Goal: Transaction & Acquisition: Purchase product/service

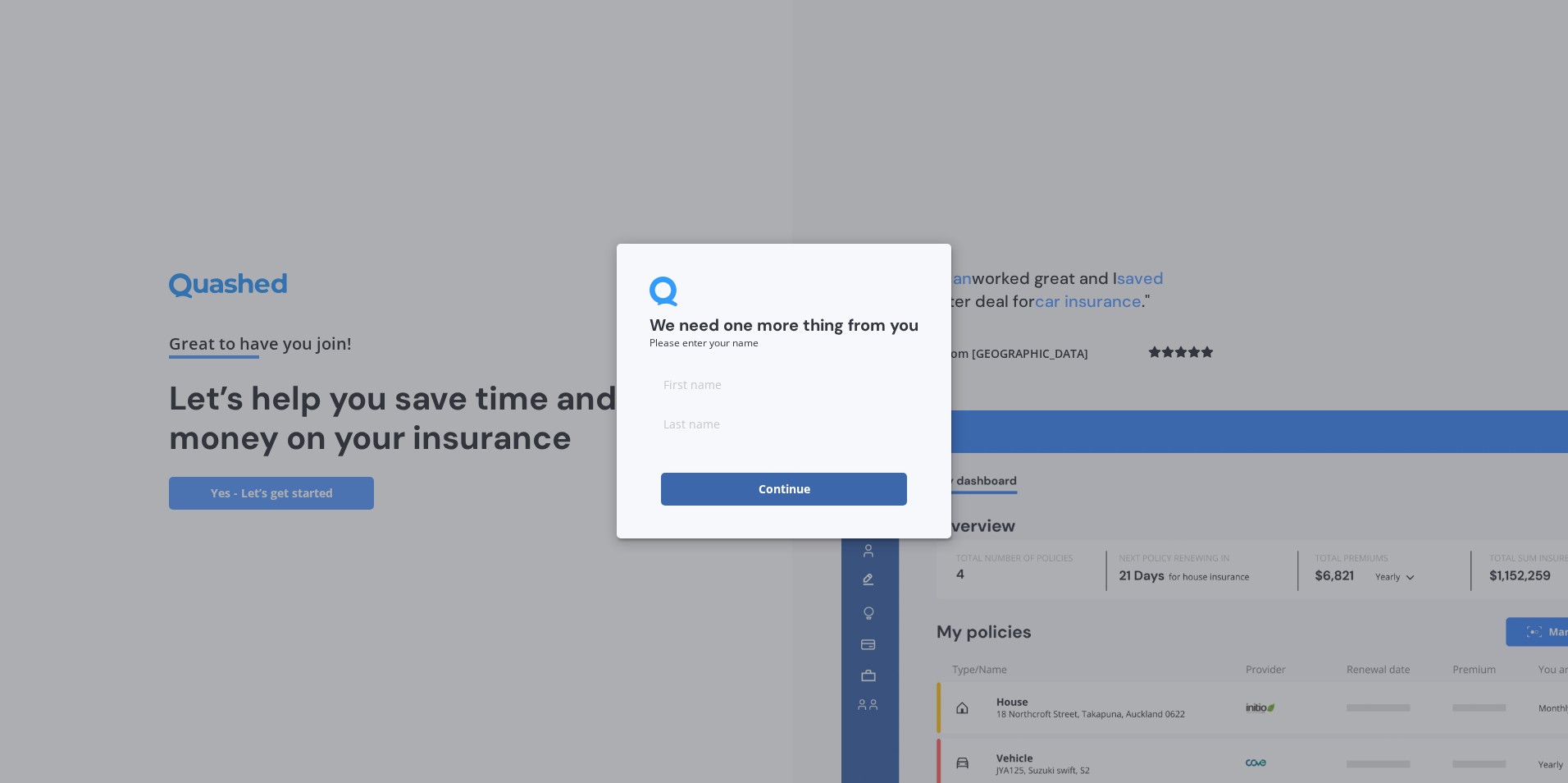
click at [757, 402] on div at bounding box center [784, 403] width 269 height 72
click at [765, 382] on input at bounding box center [784, 384] width 269 height 33
type input "[PERSON_NAME]"
click at [748, 483] on button "Continue" at bounding box center [784, 489] width 246 height 33
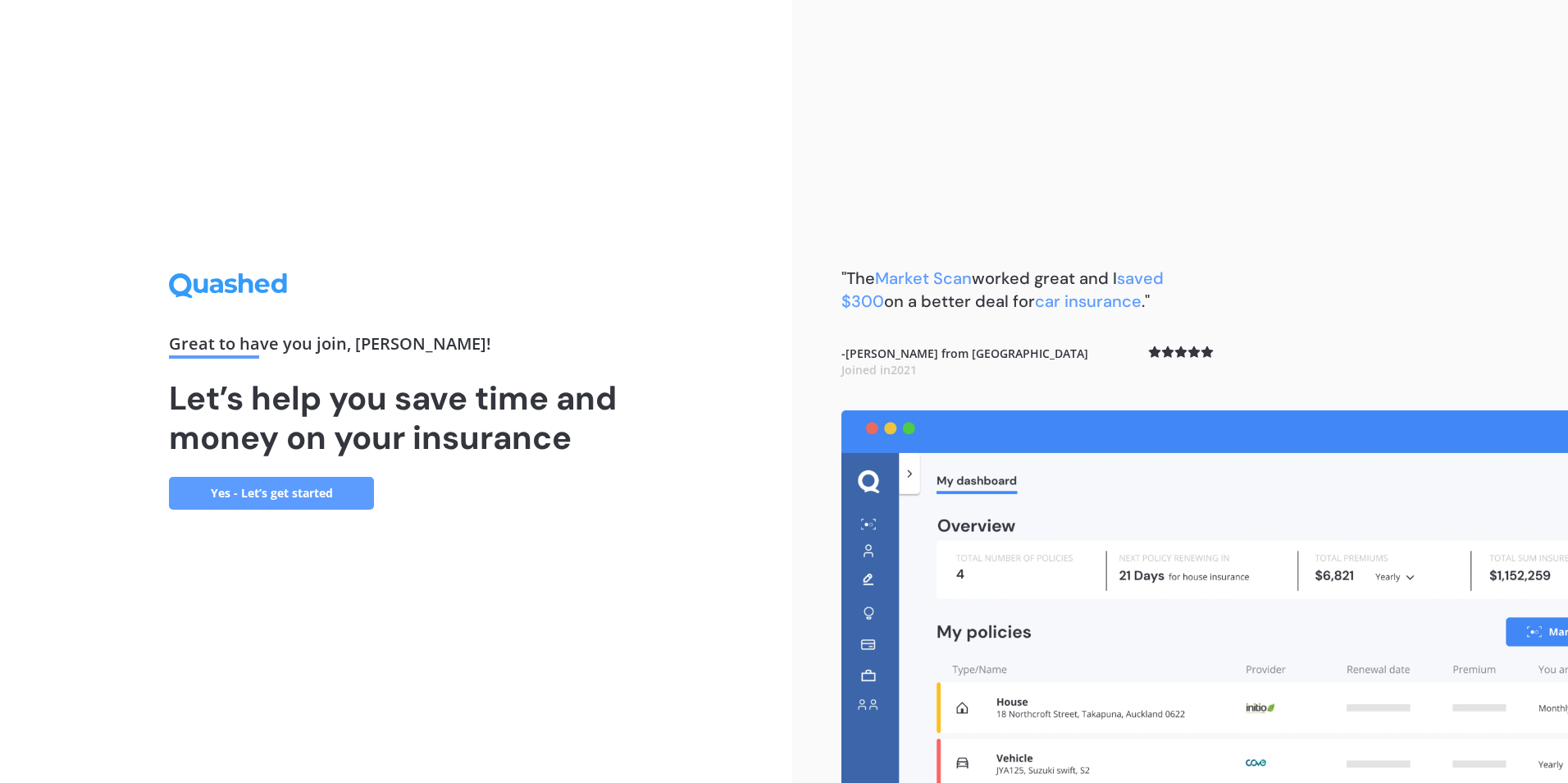
click at [267, 481] on link "Yes - Let’s get started" at bounding box center [271, 493] width 205 height 33
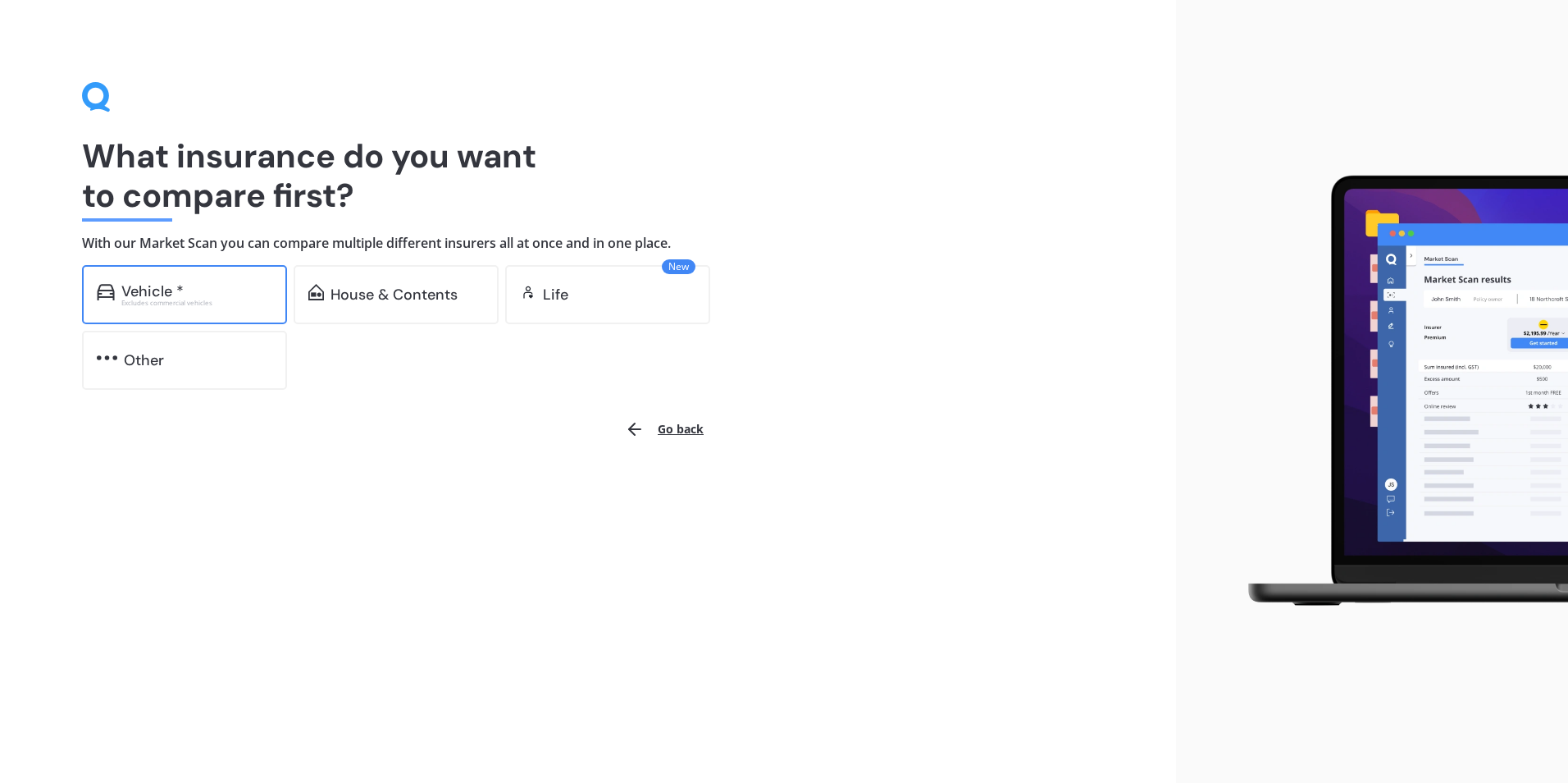
click at [241, 300] on div "Excludes commercial vehicles" at bounding box center [197, 303] width 151 height 7
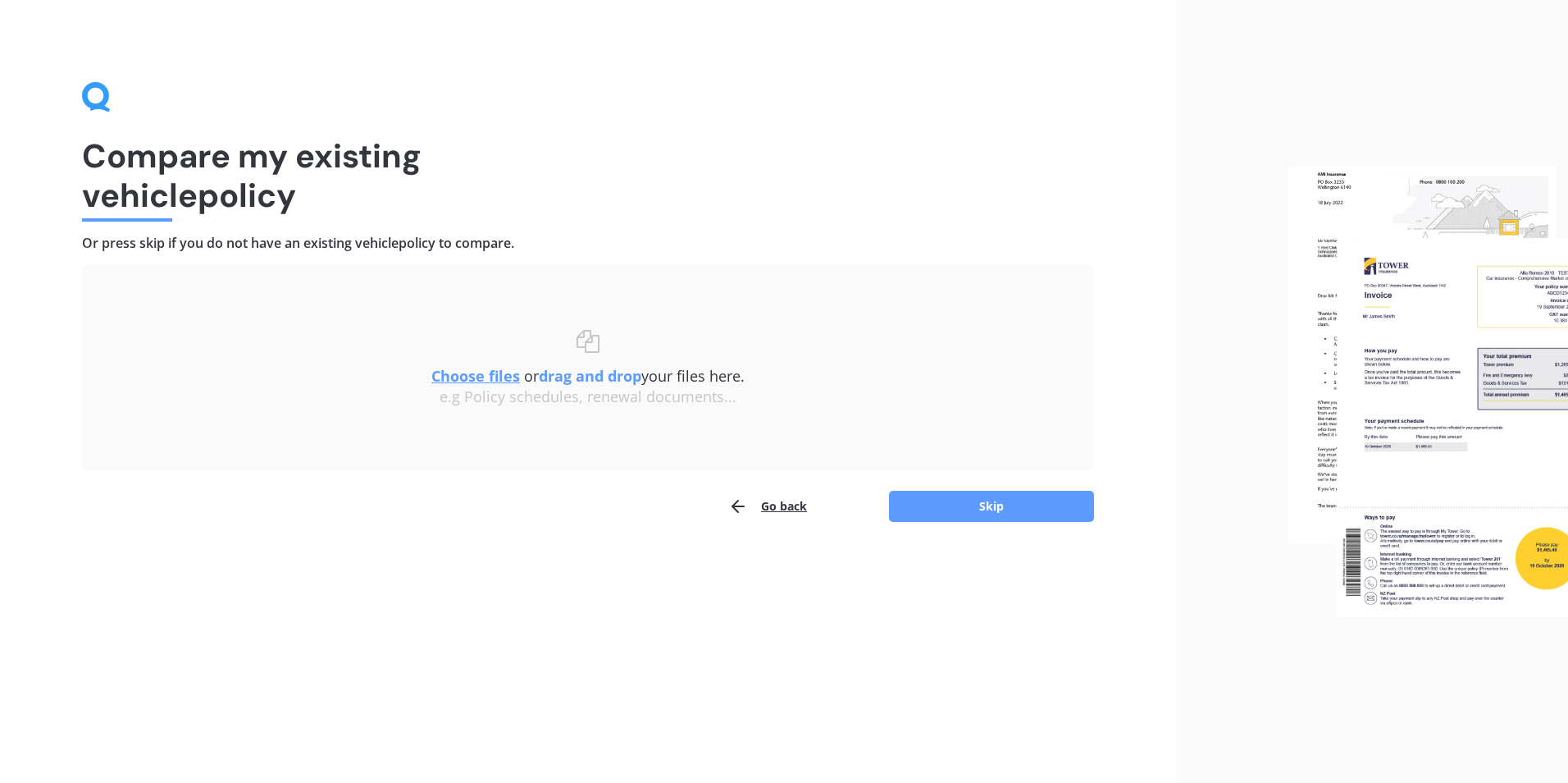
click at [474, 381] on u "Choose files" at bounding box center [475, 375] width 88 height 20
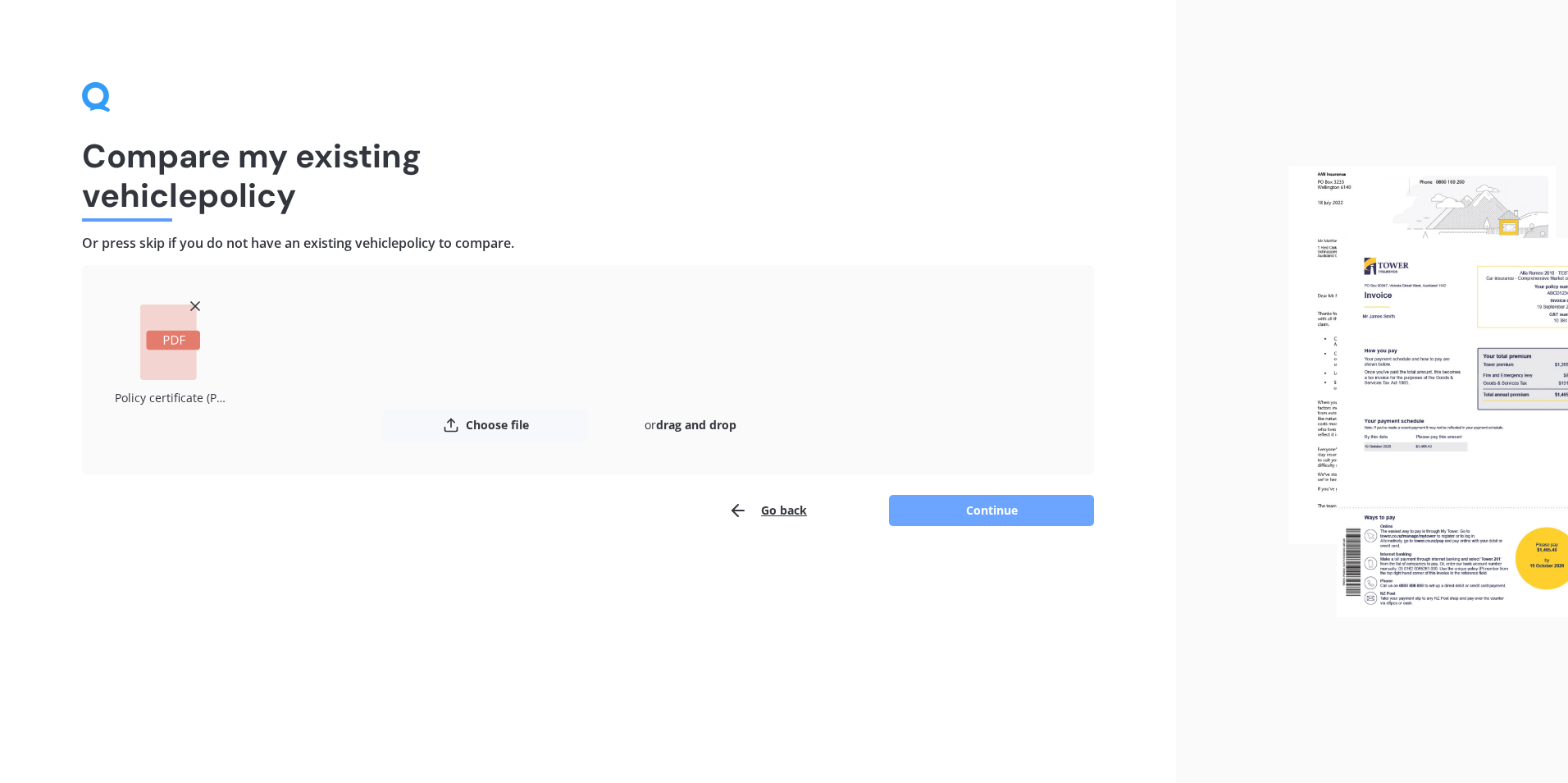
click at [945, 508] on button "Continue" at bounding box center [991, 510] width 205 height 31
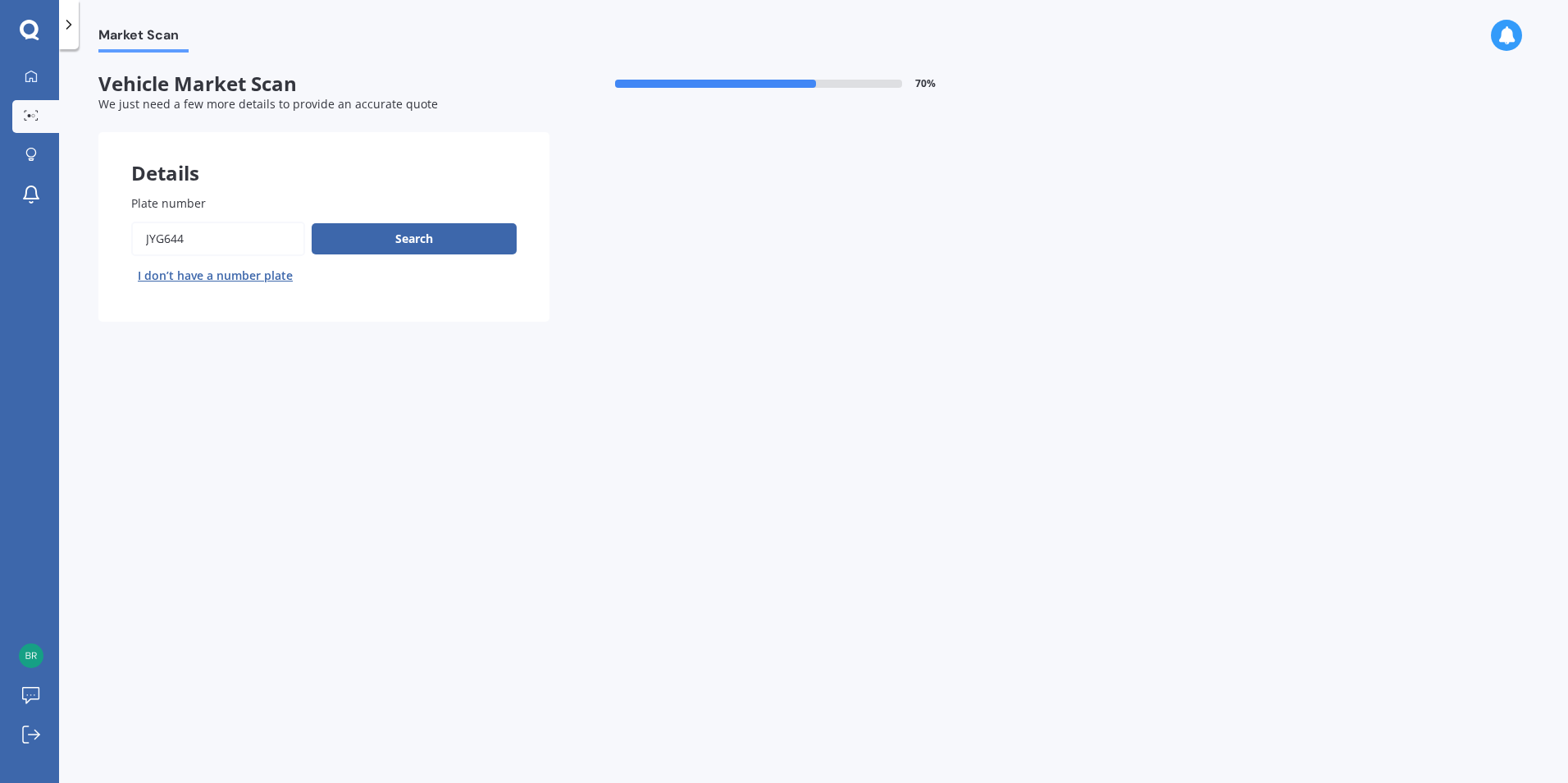
click at [225, 249] on input "Plate number" at bounding box center [218, 239] width 174 height 34
type input "JAK5on"
click at [399, 248] on button "Search" at bounding box center [414, 238] width 205 height 31
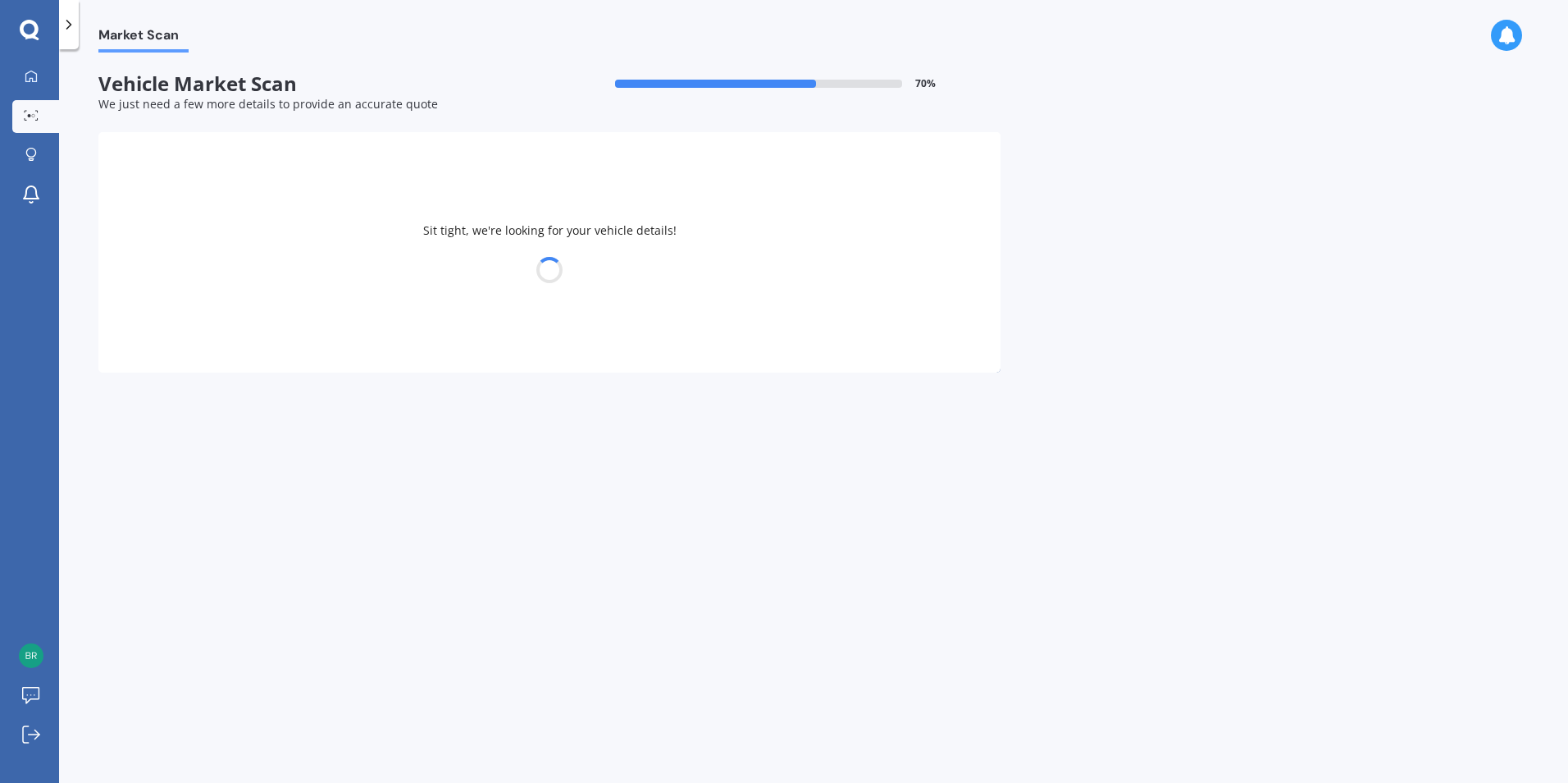
select select "AUDI"
select select "RS6"
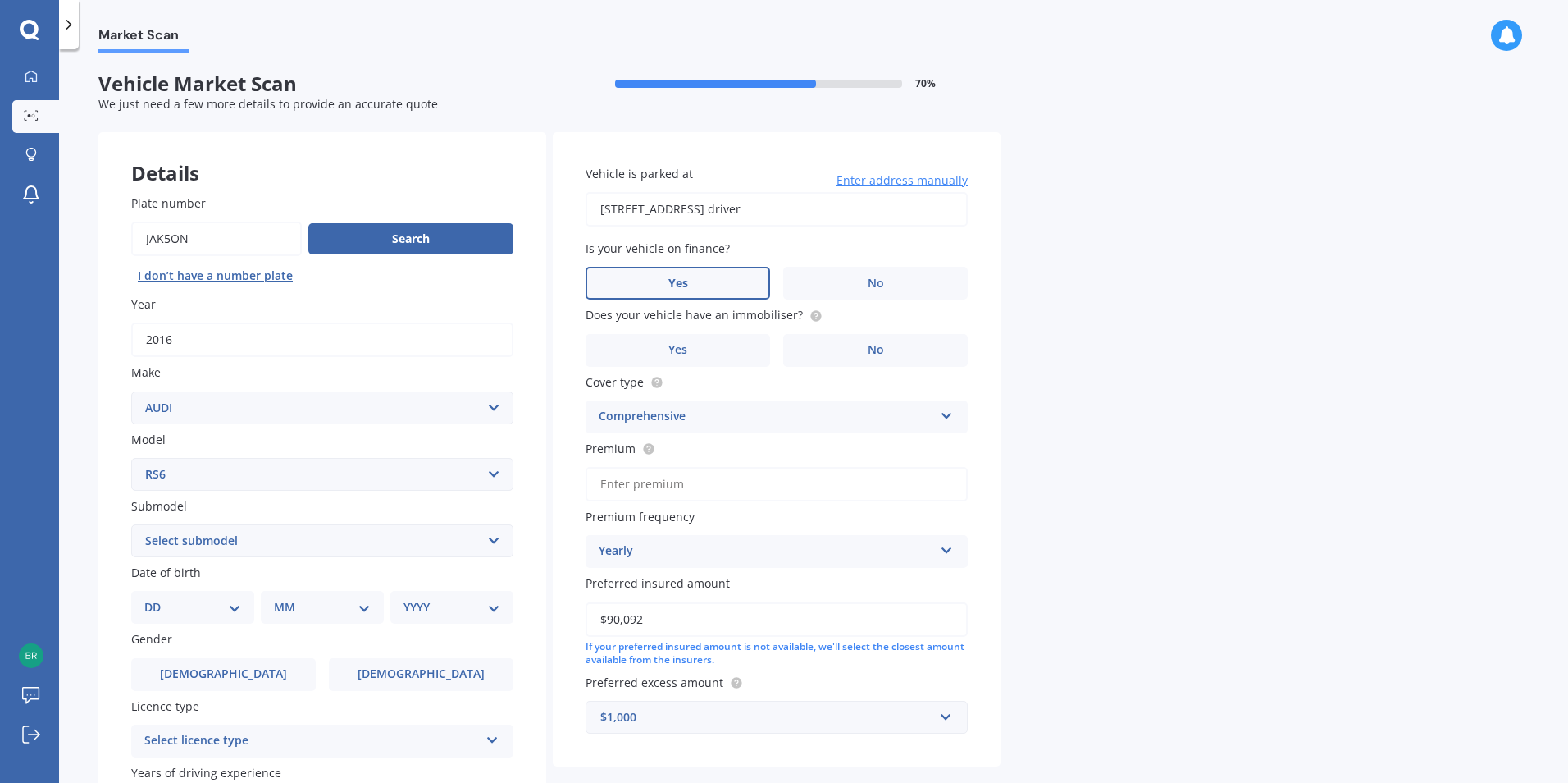
click at [709, 284] on label "Yes" at bounding box center [677, 283] width 184 height 33
click at [0, 0] on input "Yes" at bounding box center [0, 0] width 0 height 0
click at [748, 352] on label "Yes" at bounding box center [677, 350] width 184 height 33
click at [0, 0] on input "Yes" at bounding box center [0, 0] width 0 height 0
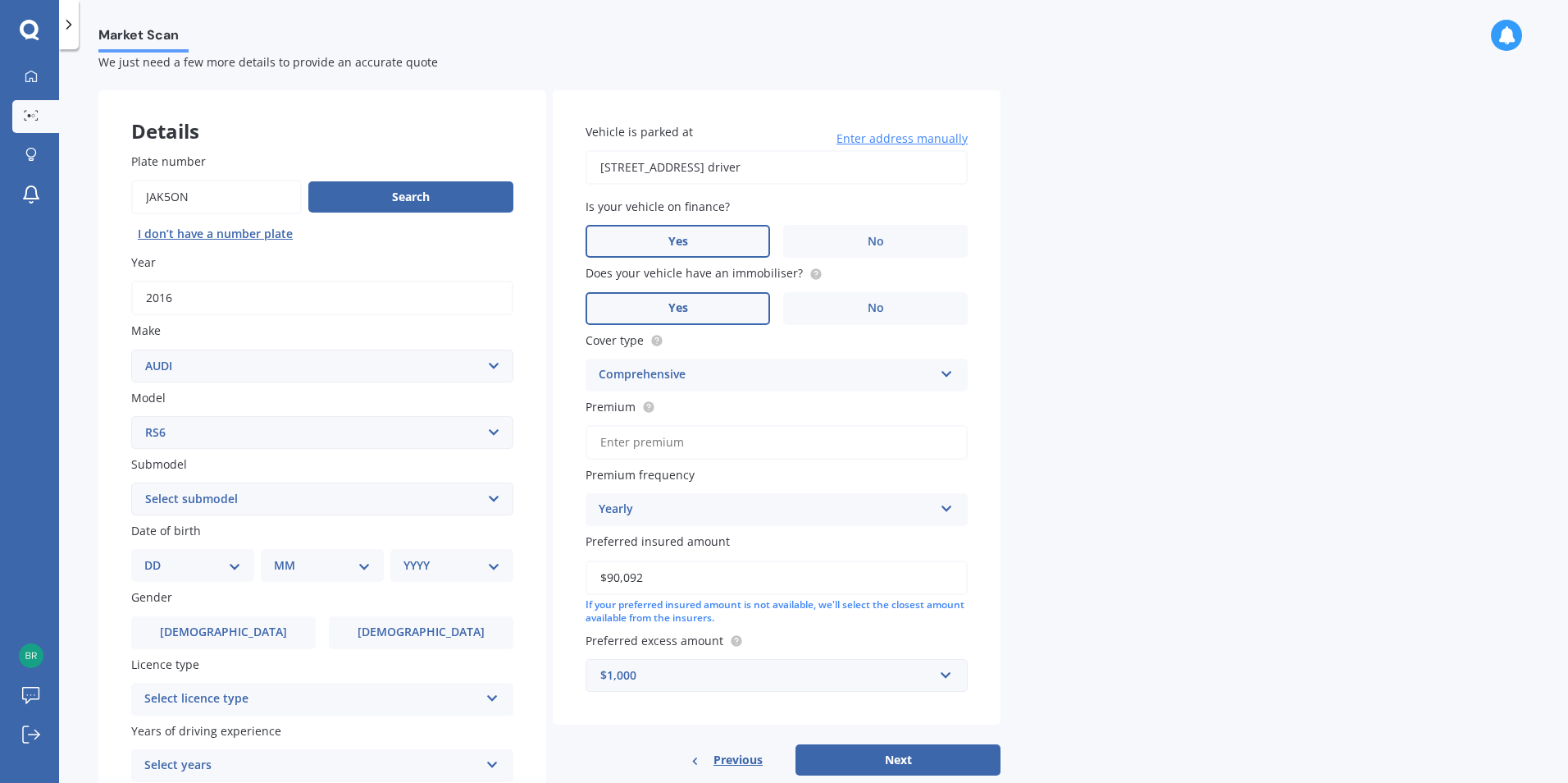
scroll to position [82, 0]
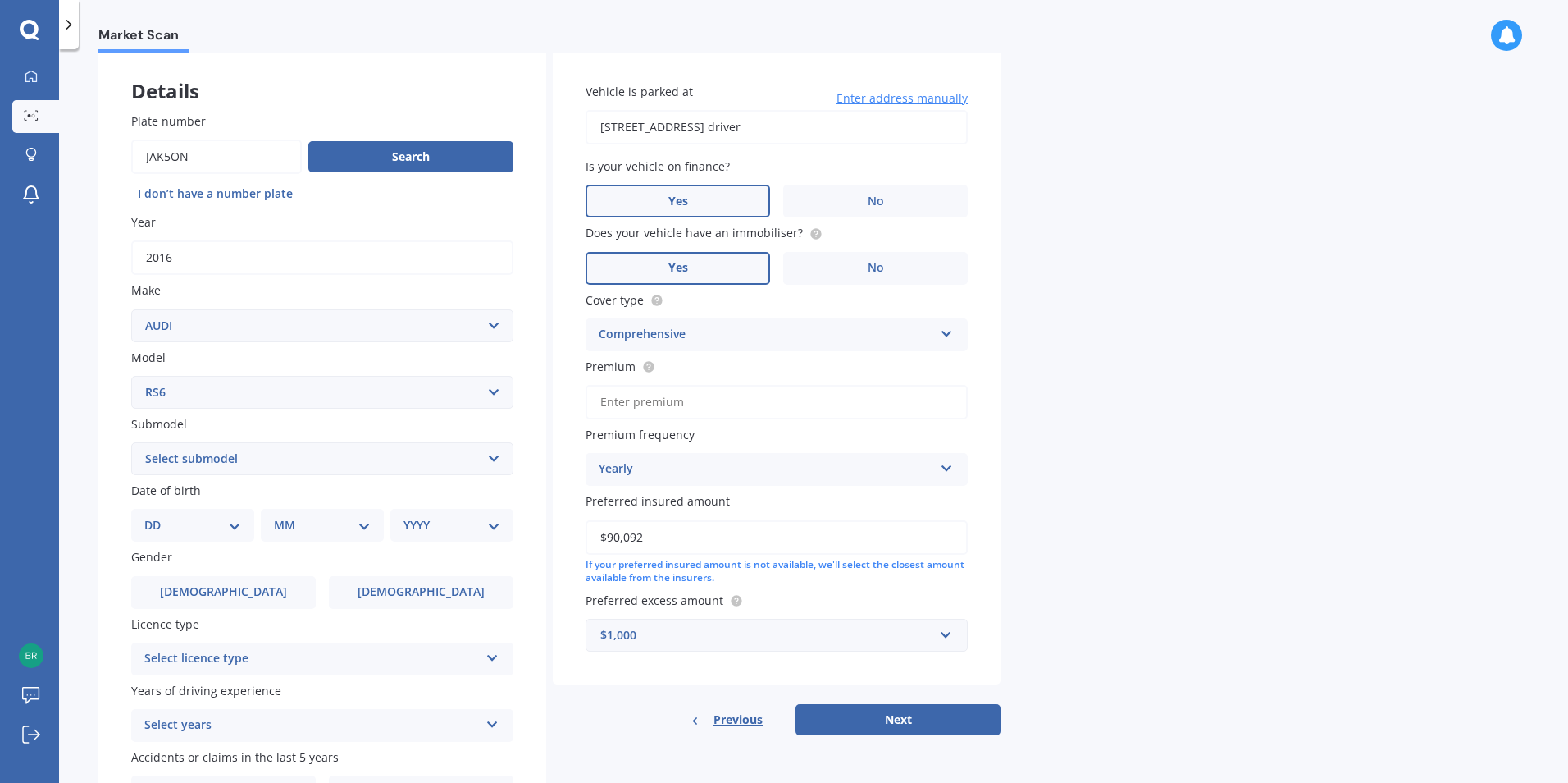
drag, startPoint x: 929, startPoint y: 136, endPoint x: 607, endPoint y: 134, distance: 322.0
click at [607, 134] on input "[STREET_ADDRESS] driver" at bounding box center [777, 127] width 382 height 34
type input "6"
type input "[STREET_ADDRESS][PERSON_NAME]"
click at [1170, 293] on div "Market Scan Vehicle Market Scan 70 % We just need a few more details to provide…" at bounding box center [814, 419] width 1509 height 733
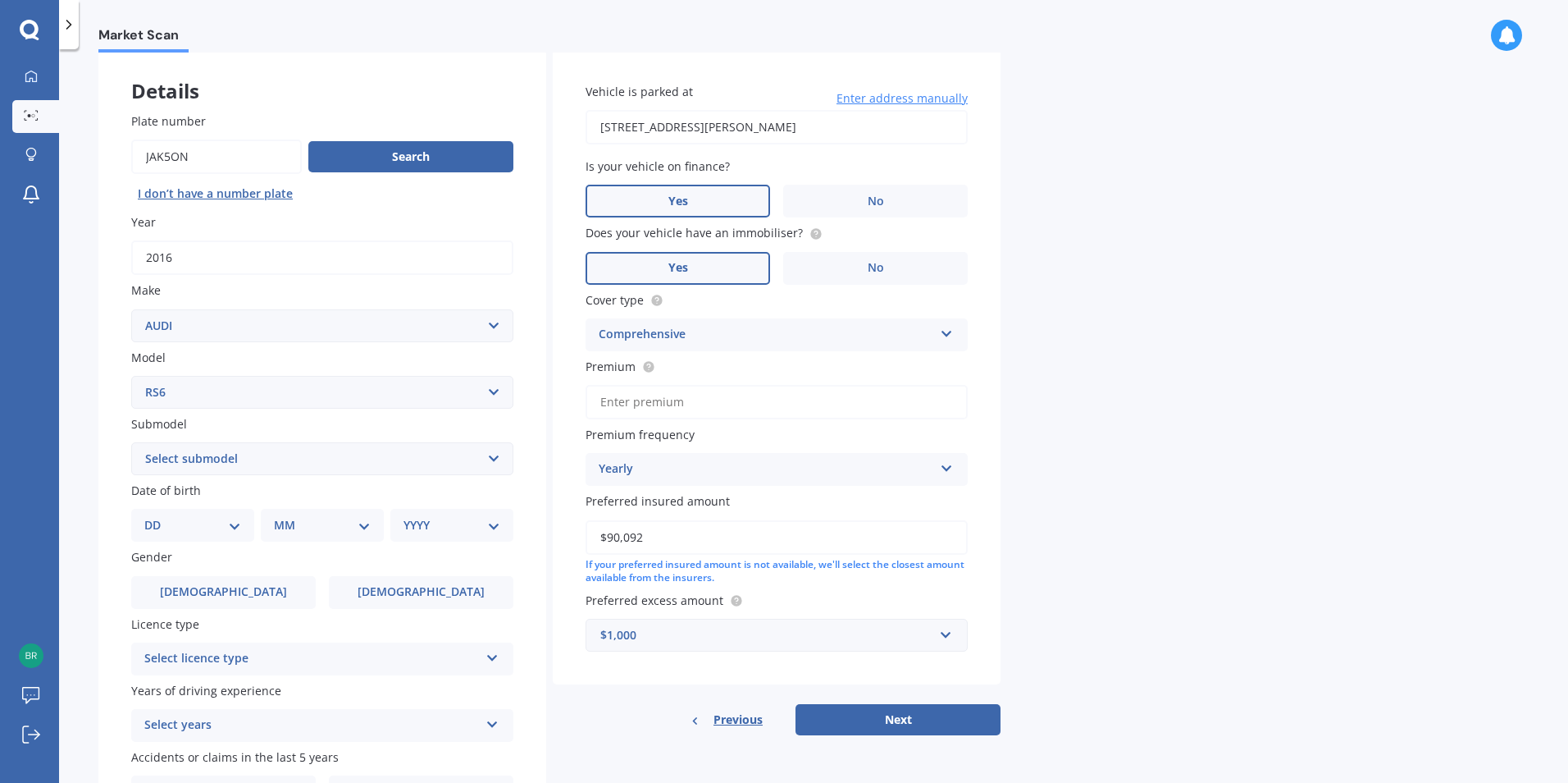
click at [169, 531] on select "DD 01 02 03 04 05 06 07 08 09 10 11 12 13 14 15 16 17 18 19 20 21 22 23 24 25 2…" at bounding box center [193, 524] width 97 height 18
select select "19"
click at [158, 516] on select "DD 01 02 03 04 05 06 07 08 09 10 11 12 13 14 15 16 17 18 19 20 21 22 23 24 25 2…" at bounding box center [193, 524] width 97 height 18
click at [307, 527] on select "MM 01 02 03 04 05 06 07 08 09 10 11 12" at bounding box center [325, 524] width 90 height 18
select select "03"
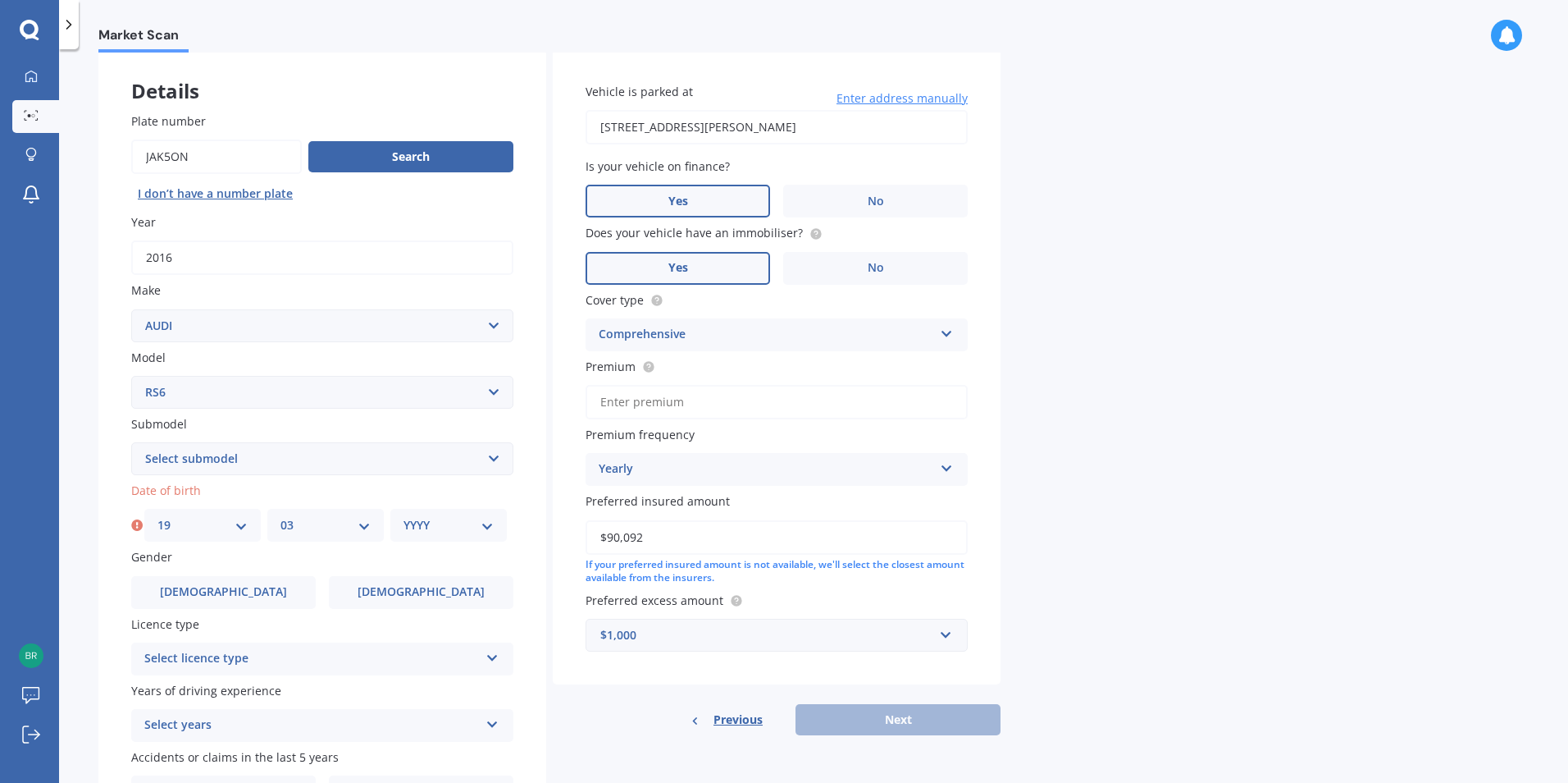
click at [281, 516] on select "MM 01 02 03 04 05 06 07 08 09 10 11 12" at bounding box center [325, 524] width 90 height 18
click at [475, 539] on div "YYYY 2025 2024 2023 2022 2021 2020 2019 2018 2017 2016 2015 2014 2013 2012 2011…" at bounding box center [449, 525] width 116 height 33
click at [475, 530] on select "YYYY 2025 2024 2023 2022 2021 2020 2019 2018 2017 2016 2015 2014 2013 2012 2011…" at bounding box center [448, 524] width 90 height 18
select select "1986"
click at [403, 516] on select "YYYY 2025 2024 2023 2022 2021 2020 2019 2018 2017 2016 2015 2014 2013 2012 2011…" at bounding box center [448, 524] width 90 height 18
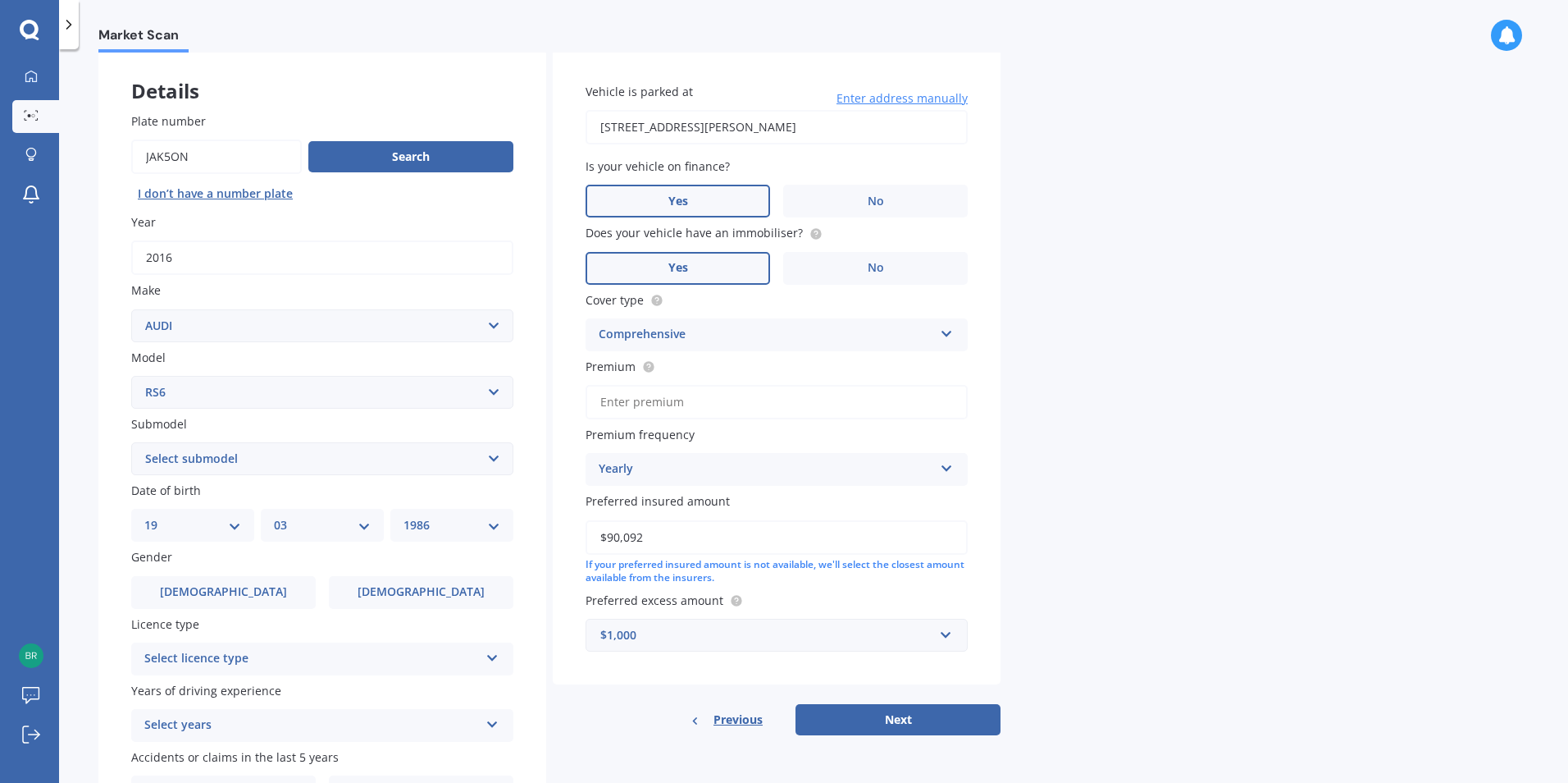
click at [1172, 433] on div "Market Scan Vehicle Market Scan 70 % We just need a few more details to provide…" at bounding box center [814, 419] width 1509 height 733
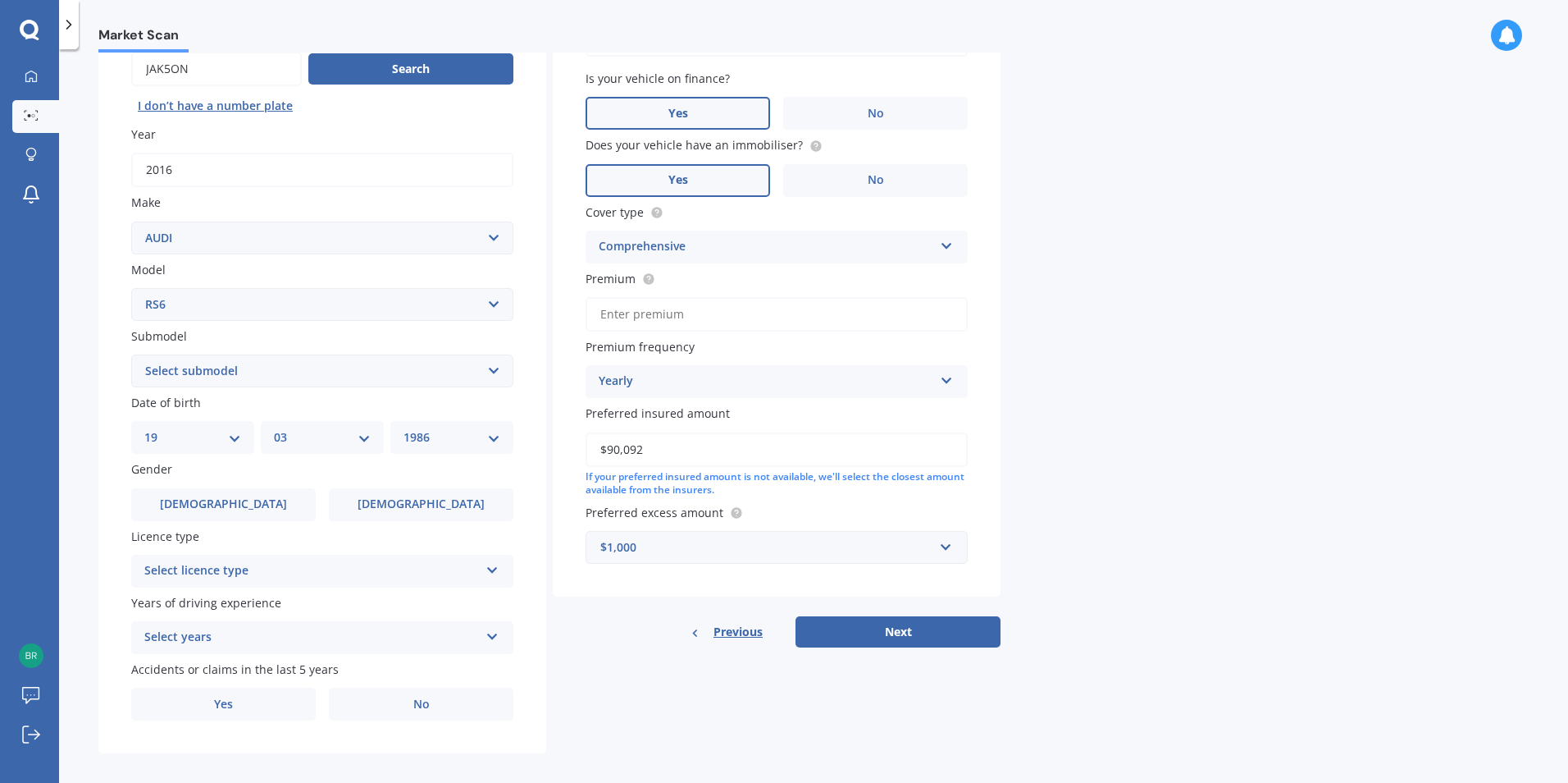
scroll to position [183, 0]
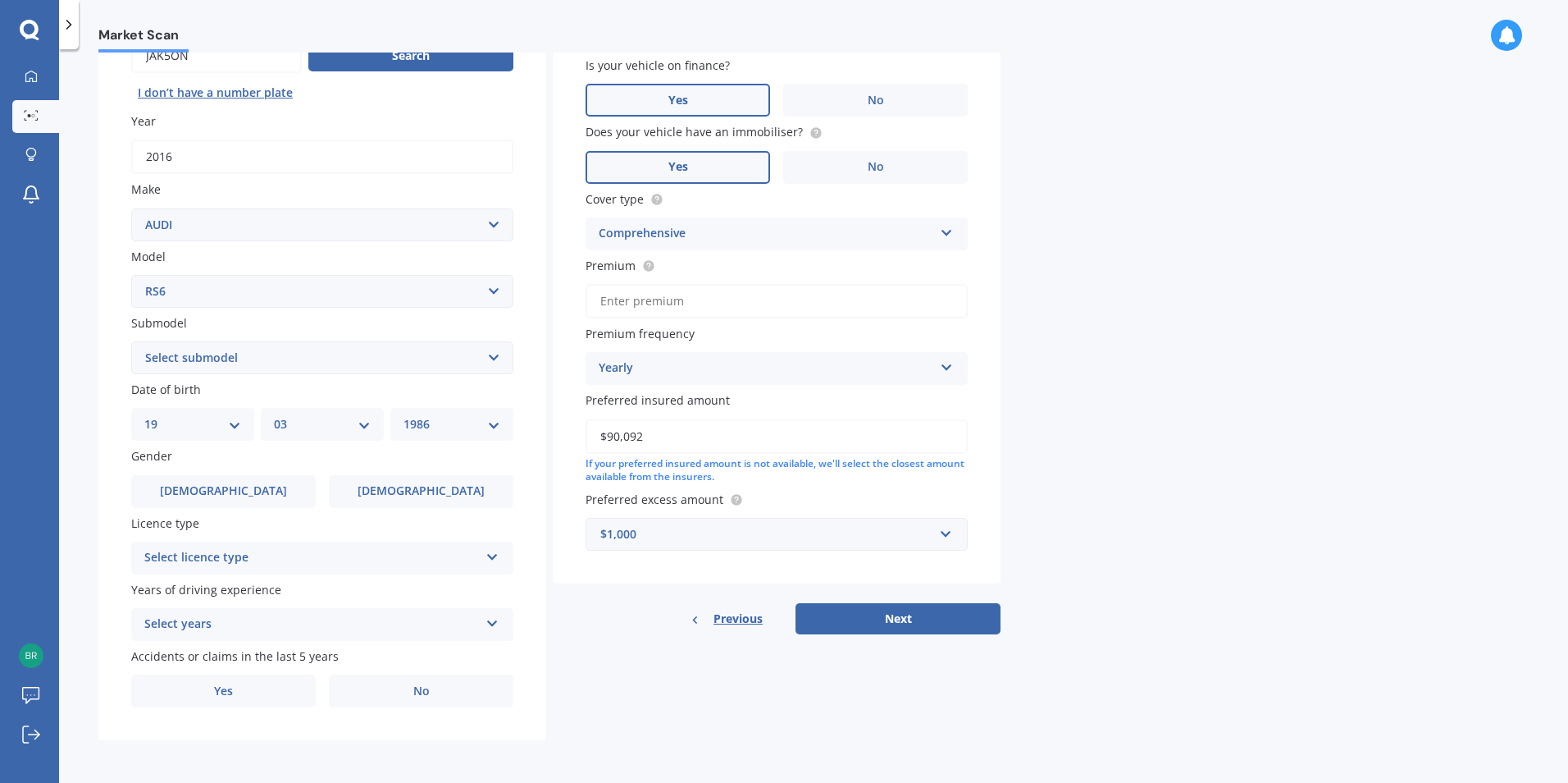
click at [198, 471] on div "Gender [DEMOGRAPHIC_DATA] [DEMOGRAPHIC_DATA]" at bounding box center [322, 477] width 382 height 60
click at [194, 481] on label "[DEMOGRAPHIC_DATA]" at bounding box center [223, 491] width 184 height 33
click at [0, 0] on input "[DEMOGRAPHIC_DATA]" at bounding box center [0, 0] width 0 height 0
click at [266, 554] on div "Select licence type" at bounding box center [312, 558] width 335 height 20
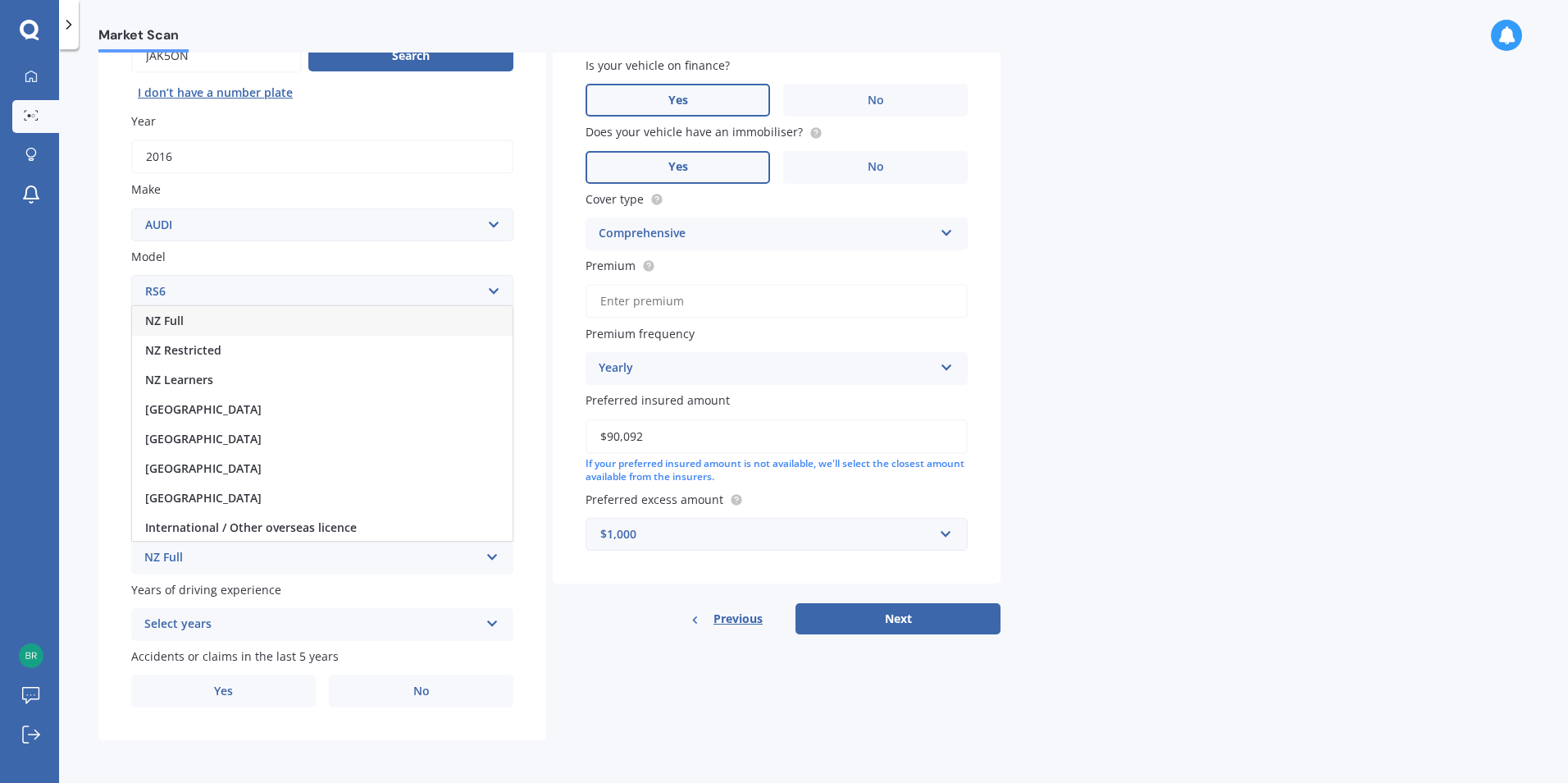
click at [274, 320] on div "NZ Full" at bounding box center [322, 320] width 380 height 29
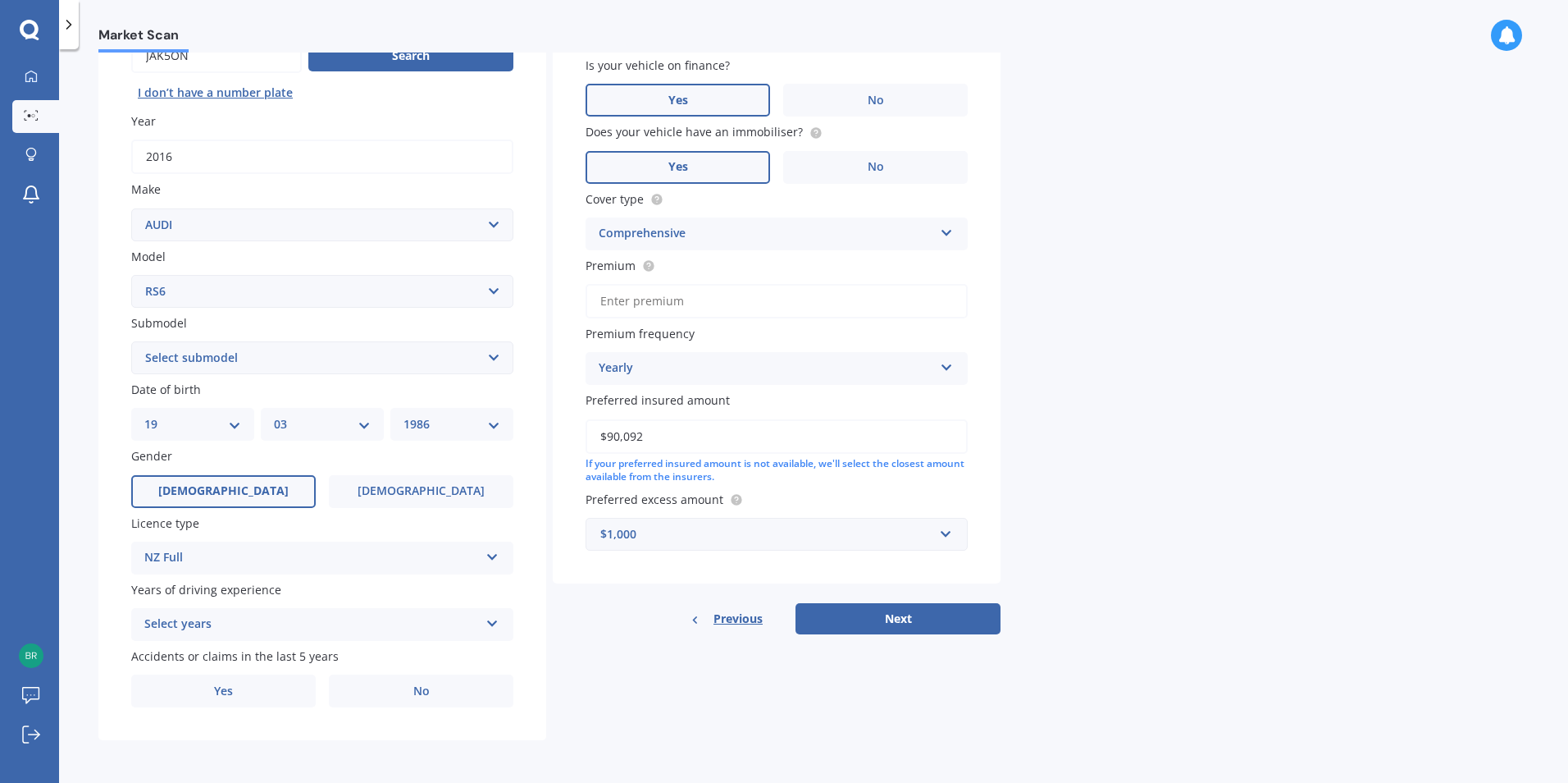
click at [83, 568] on div "Market Scan Vehicle Market Scan 70 % We just need a few more details to provide…" at bounding box center [814, 419] width 1509 height 733
click at [319, 627] on div "Select years" at bounding box center [312, 624] width 335 height 20
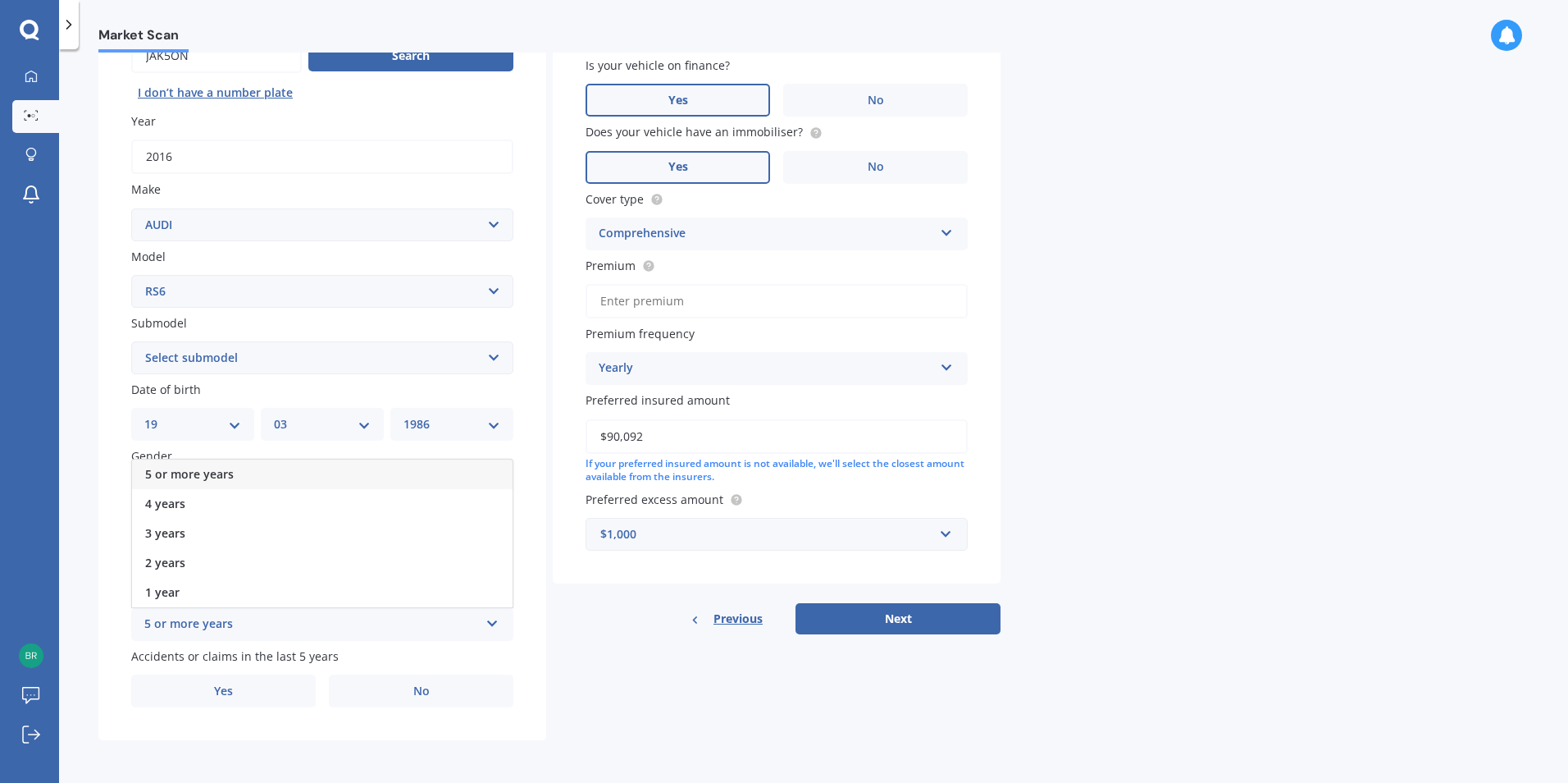
click at [352, 479] on div "5 or more years" at bounding box center [322, 474] width 380 height 29
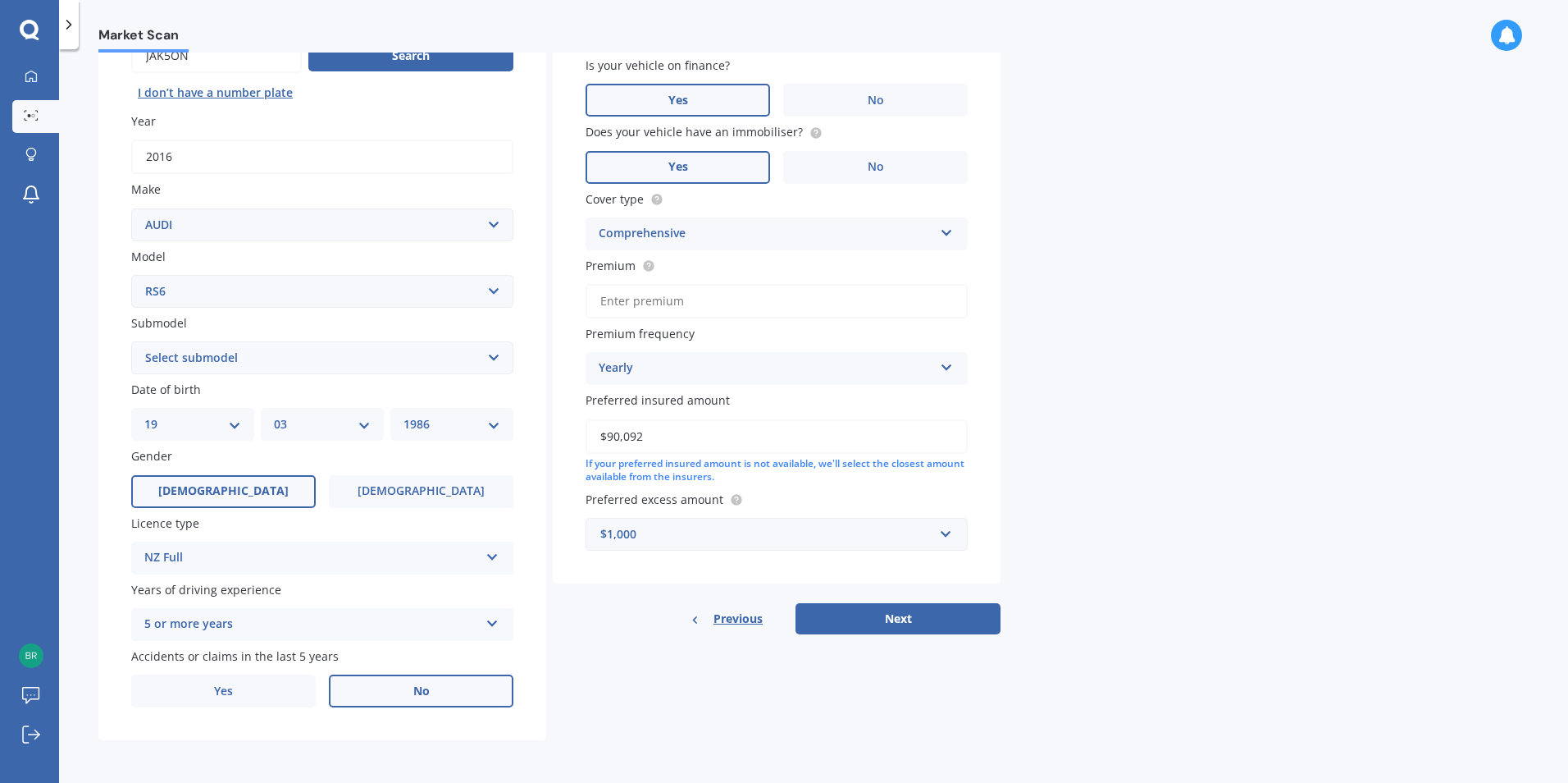
click at [467, 697] on label "No" at bounding box center [420, 690] width 184 height 33
click at [0, 0] on input "No" at bounding box center [0, 0] width 0 height 0
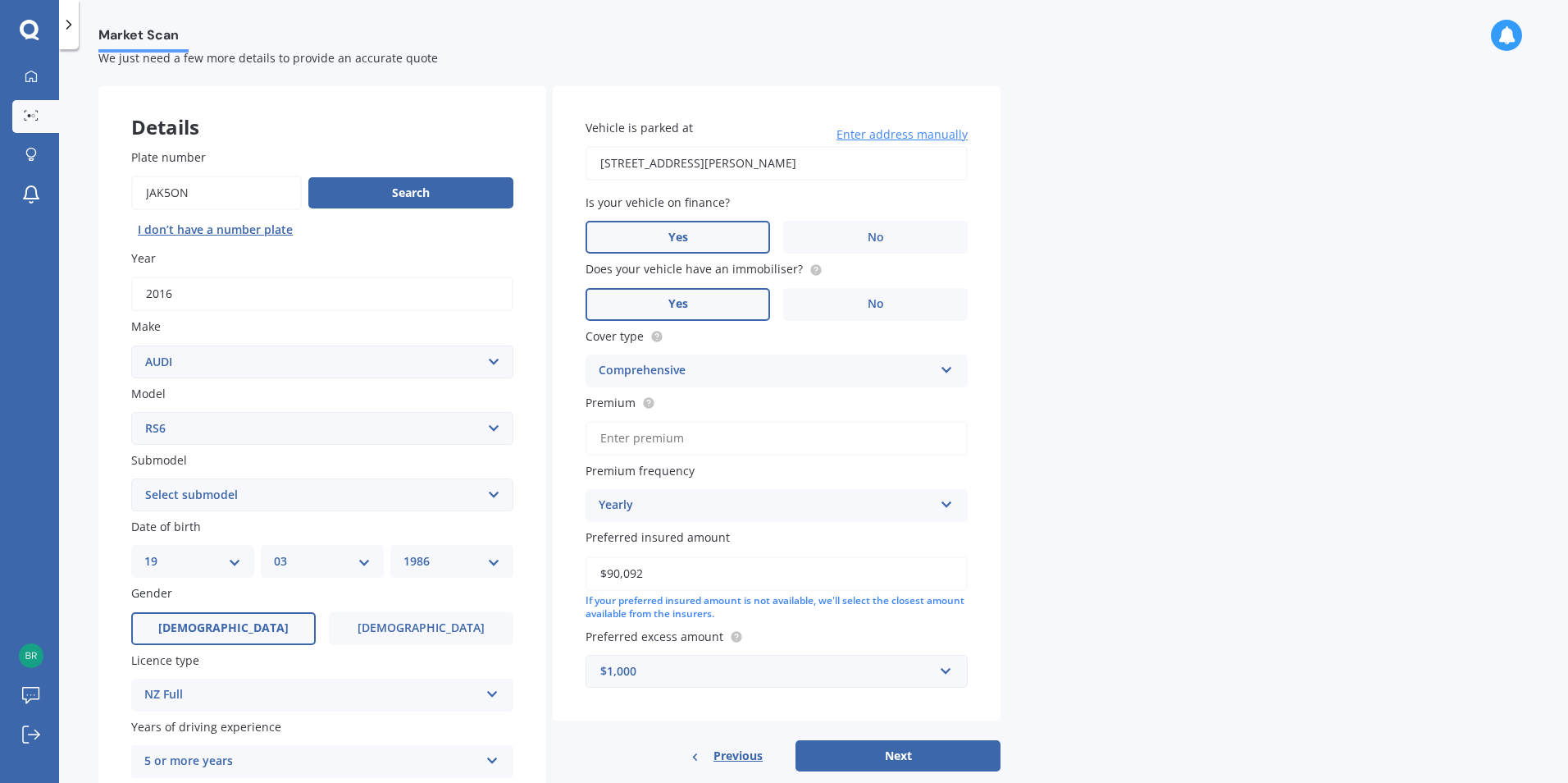
scroll to position [19, 0]
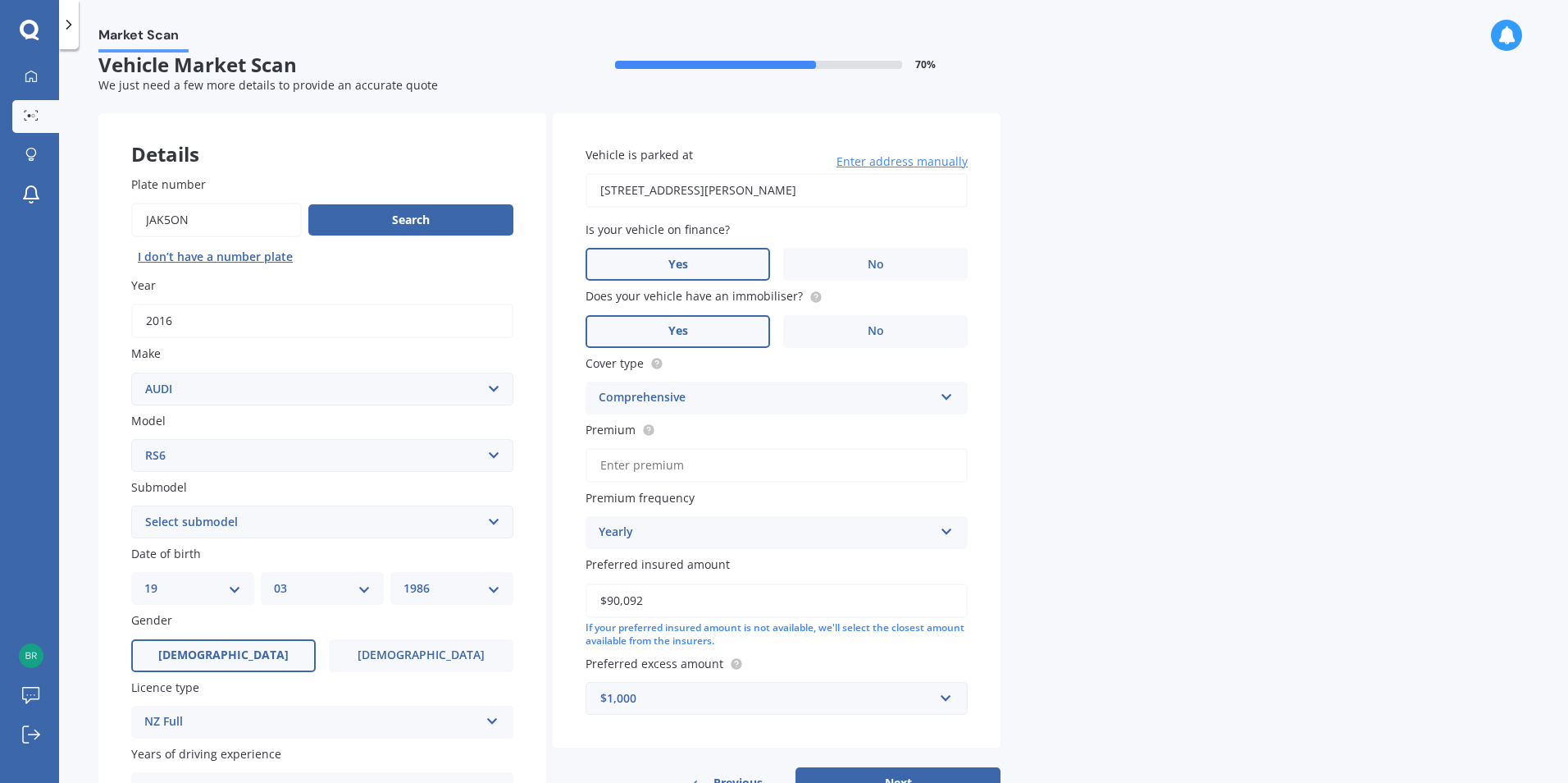
click at [1078, 478] on div "Market Scan Vehicle Market Scan 70 % We just need a few more details to provide…" at bounding box center [814, 419] width 1509 height 733
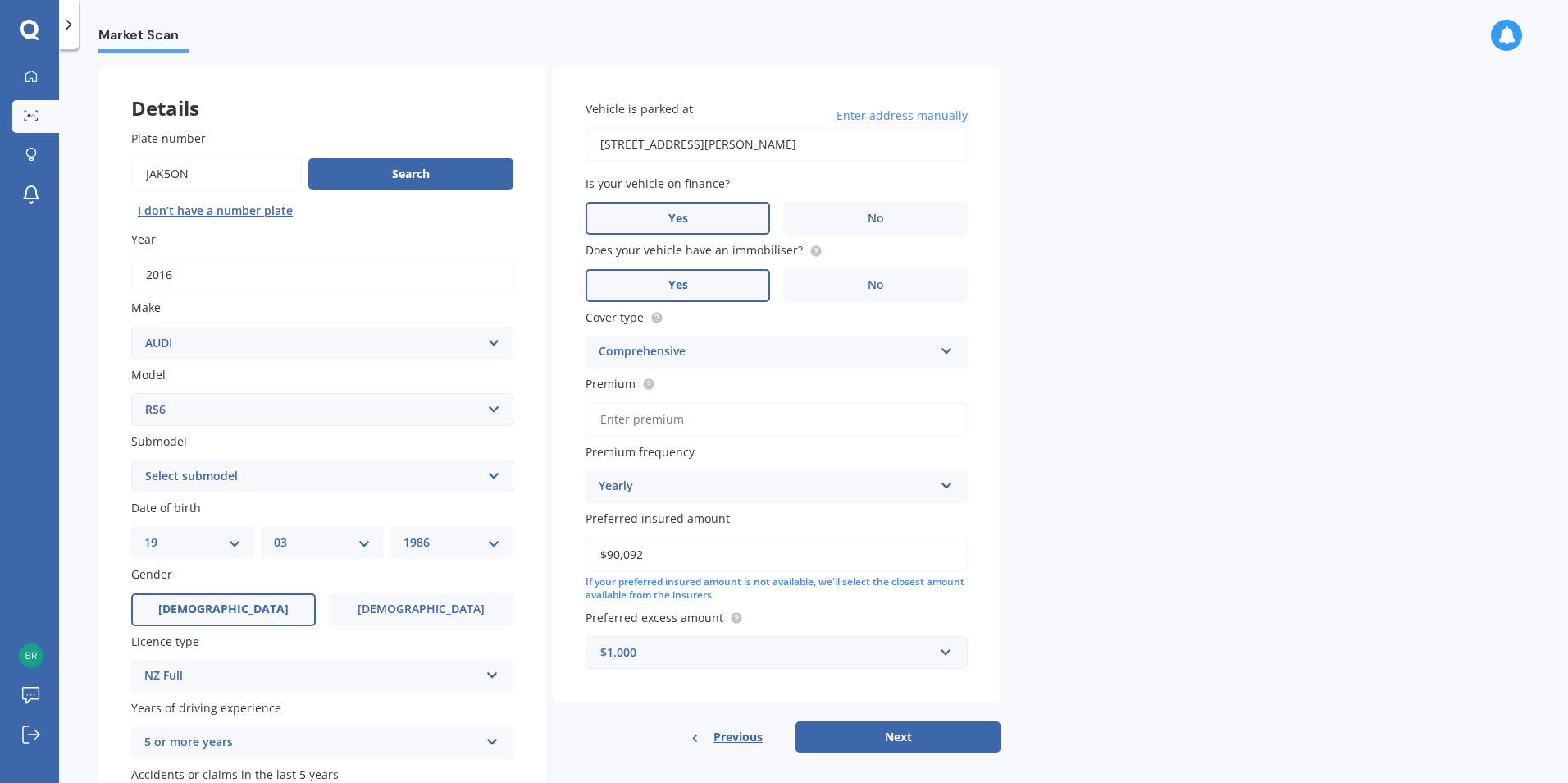
scroll to position [101, 0]
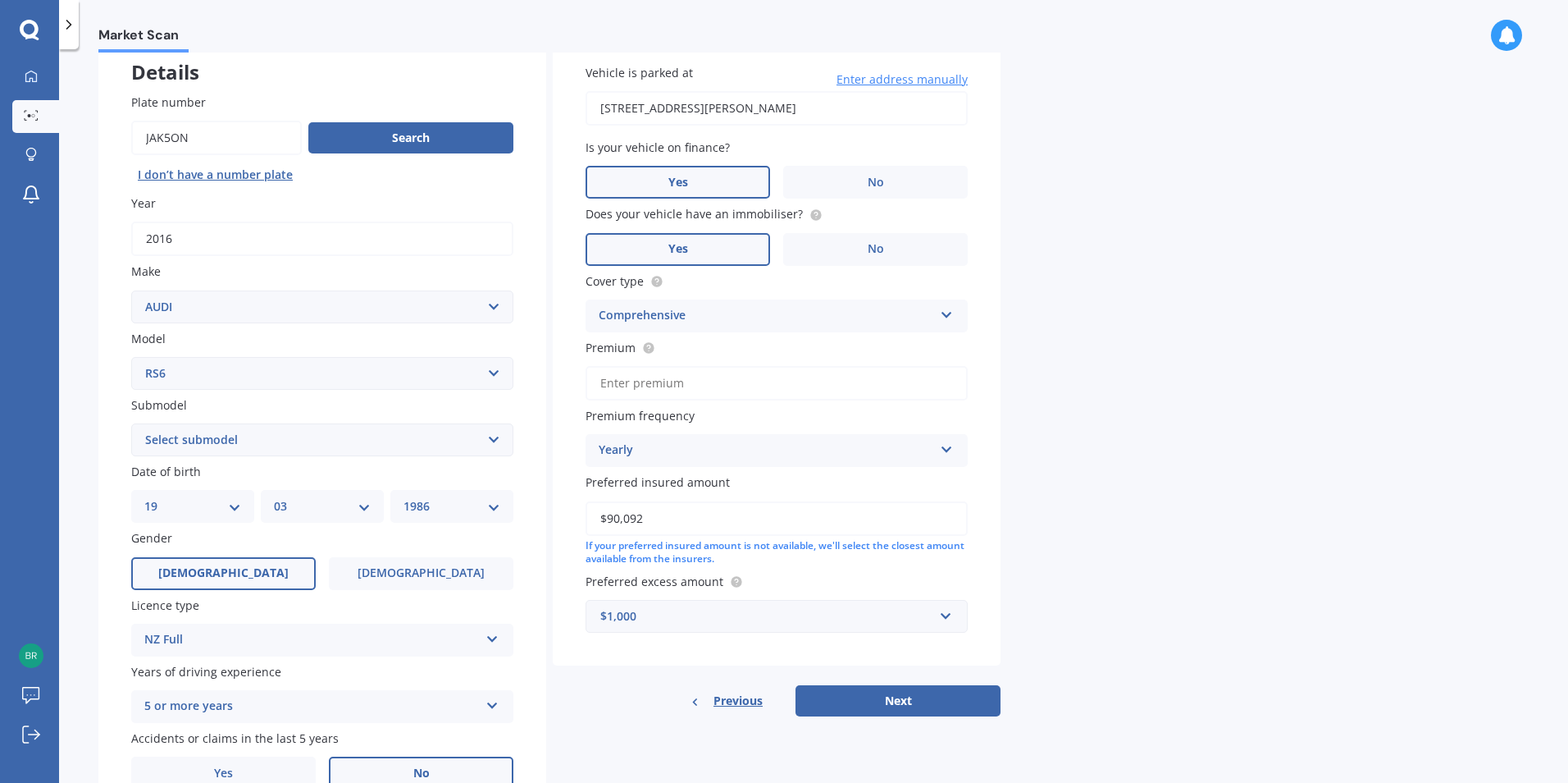
click at [893, 312] on div "Comprehensive" at bounding box center [766, 315] width 335 height 20
click at [747, 392] on input "Premium" at bounding box center [777, 383] width 382 height 34
type input "$1,248.10"
click at [1210, 453] on div "Market Scan Vehicle Market Scan 70 % We just need a few more details to provide…" at bounding box center [814, 419] width 1509 height 733
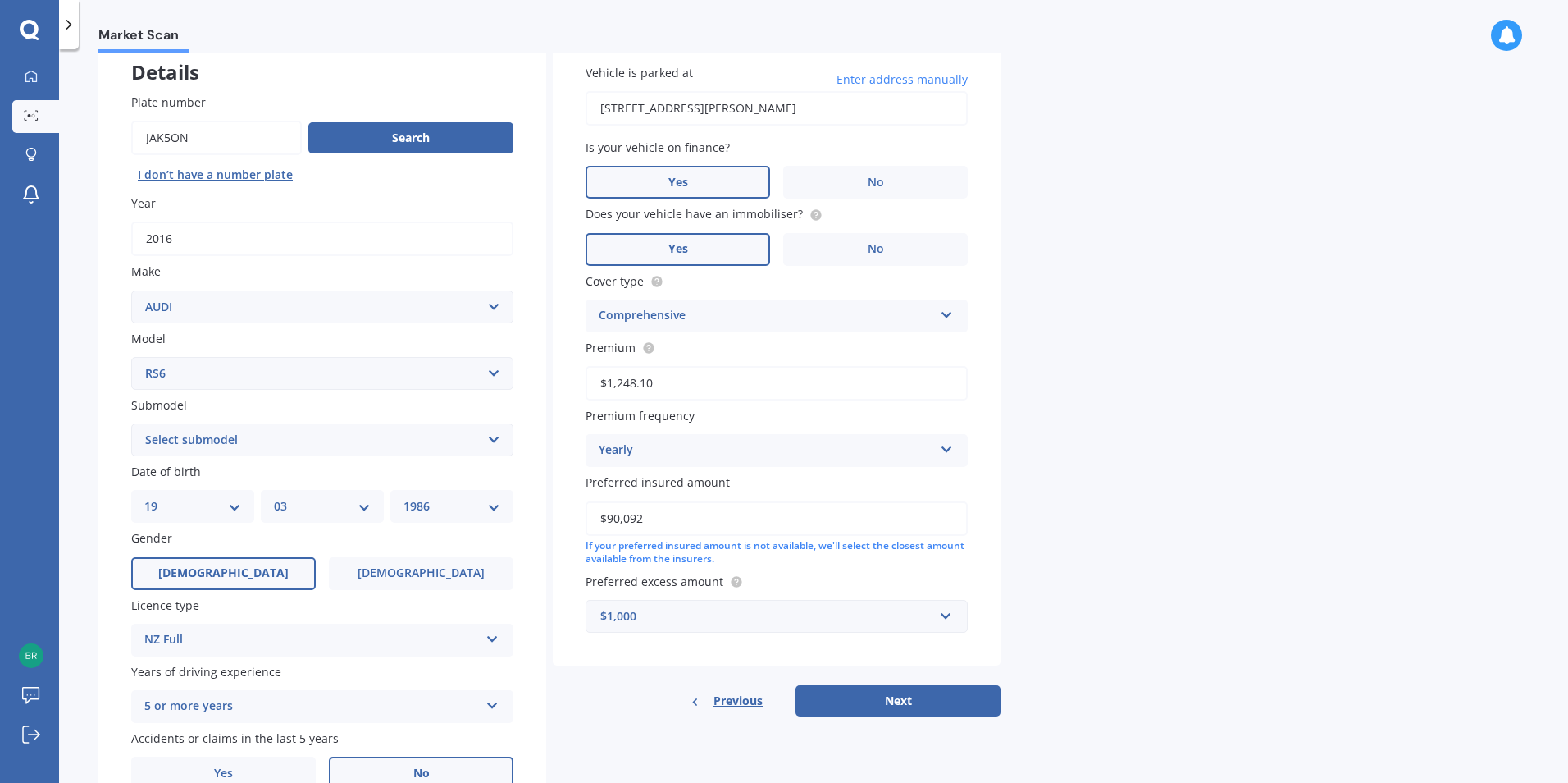
click at [971, 462] on div "Vehicle is parked at [STREET_ADDRESS][PERSON_NAME] Enter address manually Is yo…" at bounding box center [776, 348] width 448 height 635
click at [912, 447] on div "Yearly" at bounding box center [766, 450] width 335 height 20
click at [1088, 431] on div "Market Scan Vehicle Market Scan 70 % We just need a few more details to provide…" at bounding box center [814, 419] width 1509 height 733
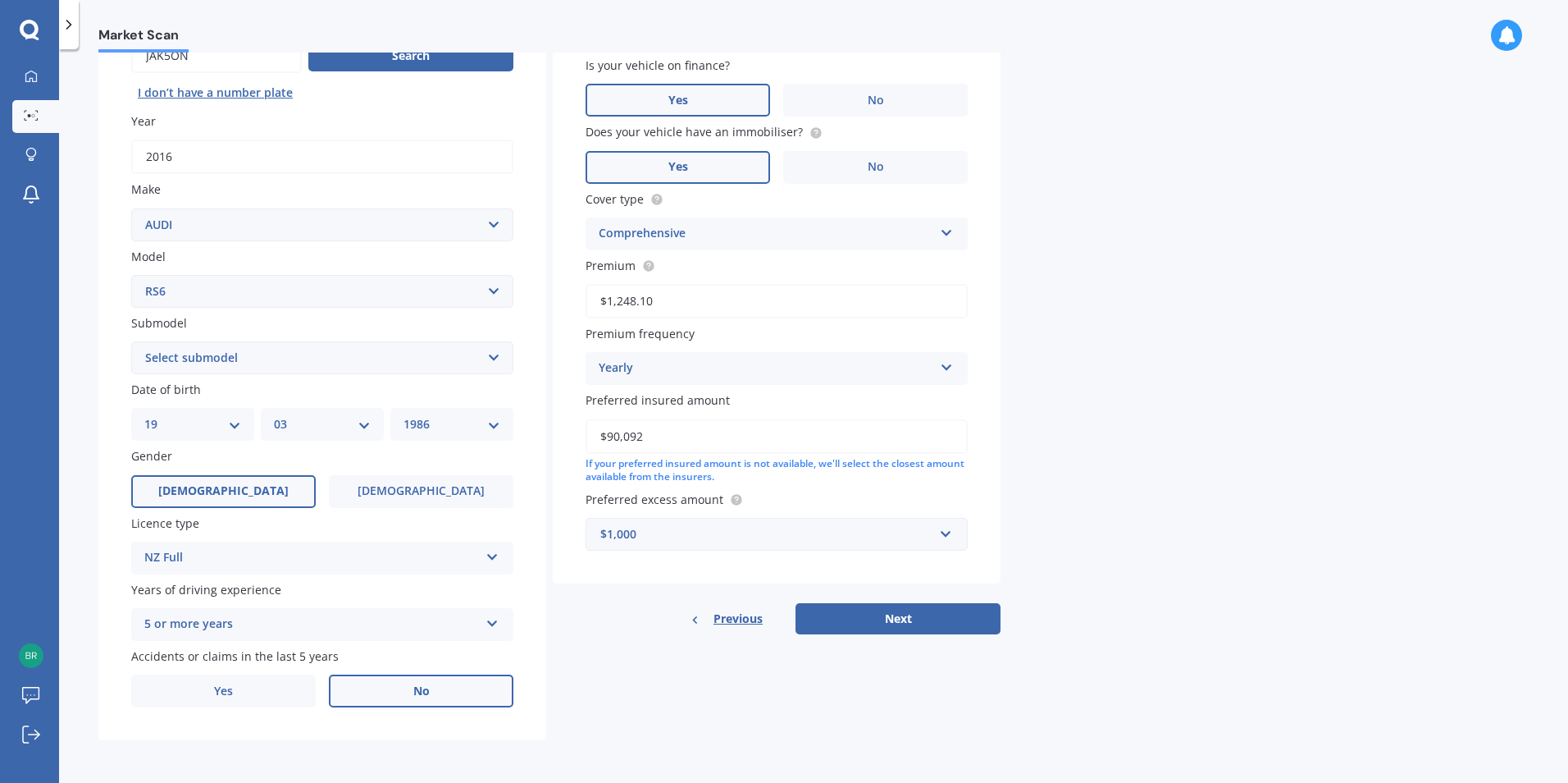
click at [917, 528] on div "$1,000" at bounding box center [766, 534] width 333 height 18
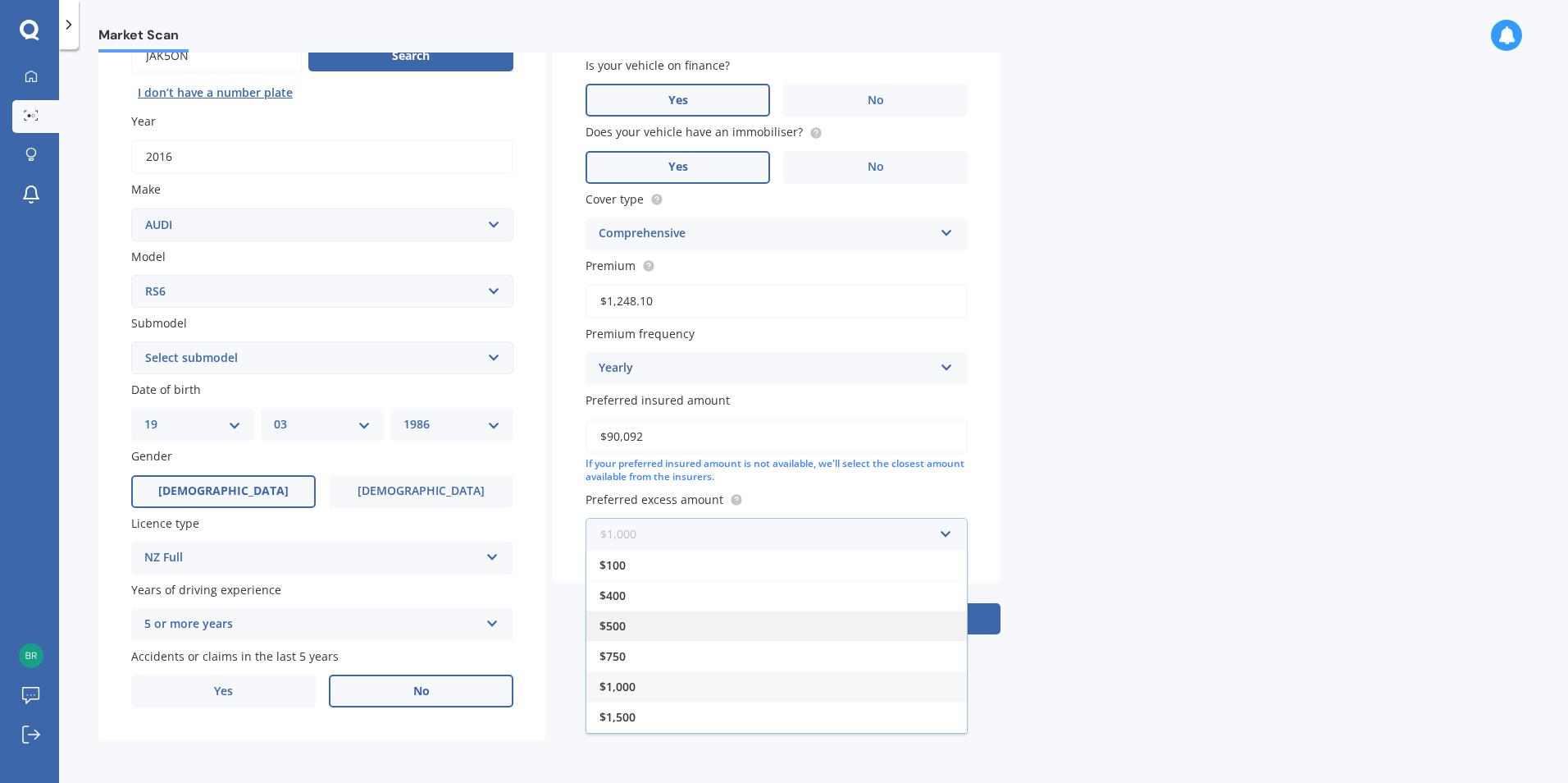
scroll to position [29, 0]
click at [1192, 553] on div "Market Scan Vehicle Market Scan 70 % We just need a few more details to provide…" at bounding box center [814, 419] width 1509 height 733
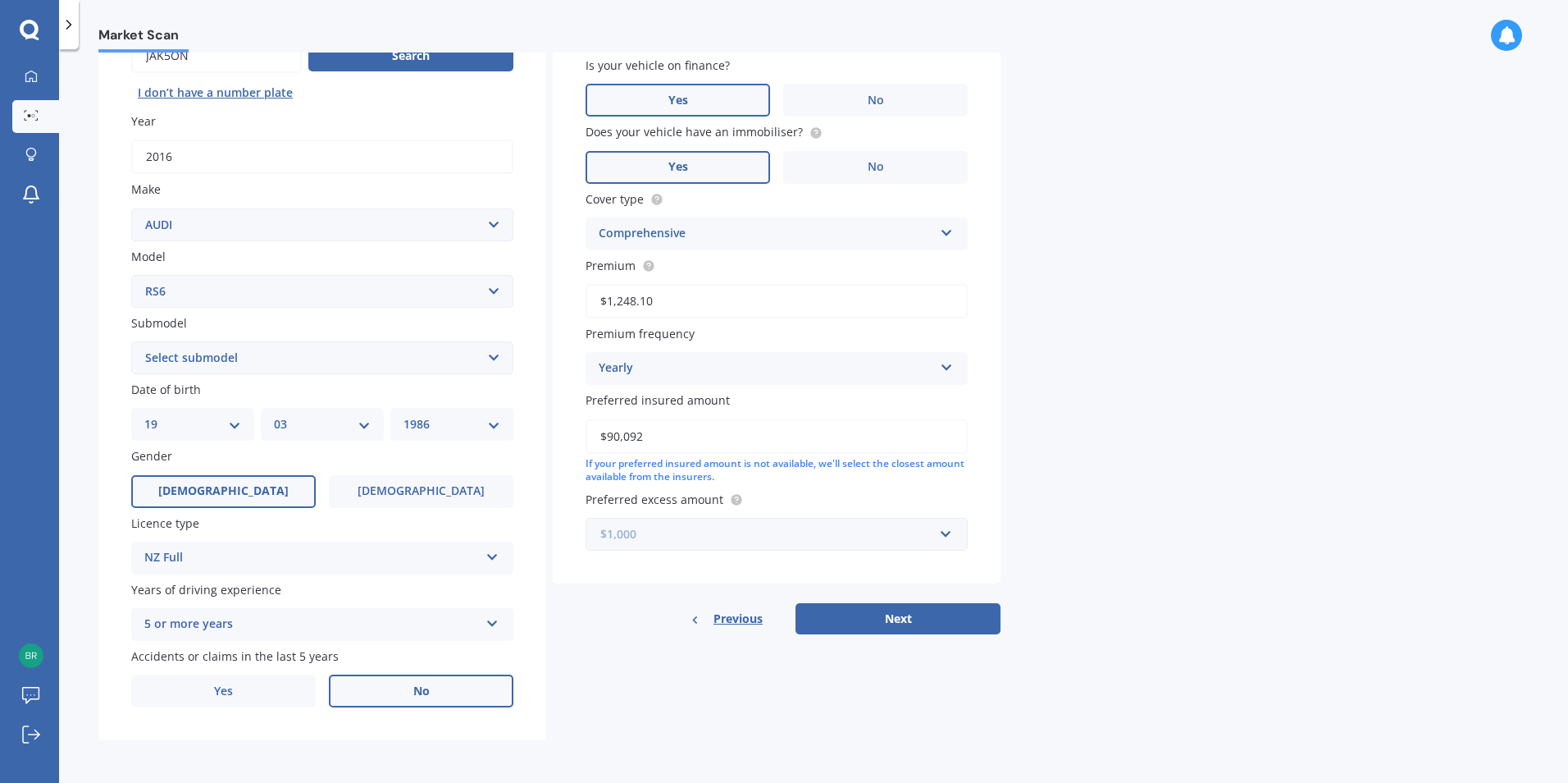
click at [745, 520] on input "text" at bounding box center [771, 534] width 367 height 31
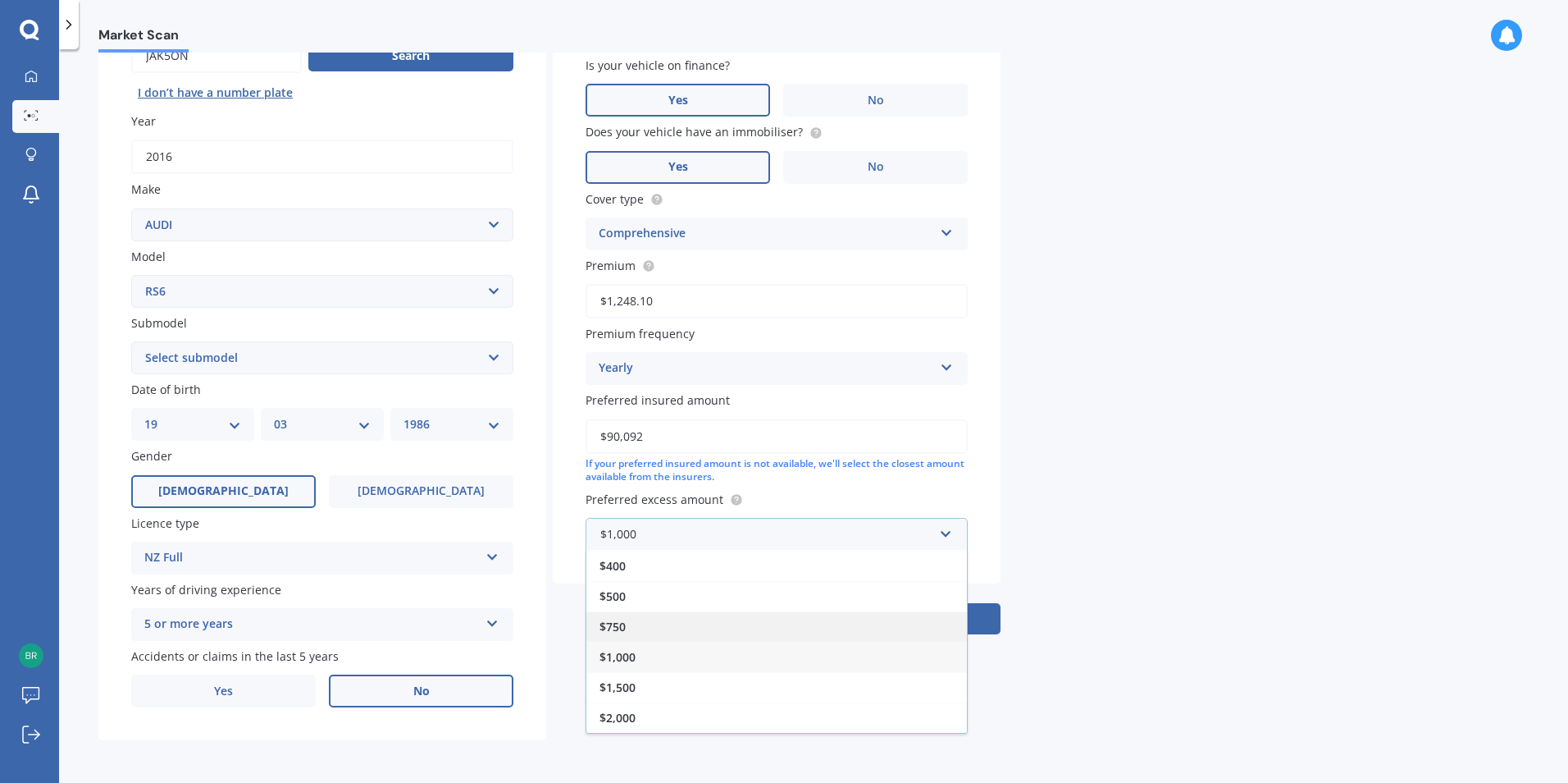
click at [635, 621] on div "$750" at bounding box center [777, 625] width 380 height 30
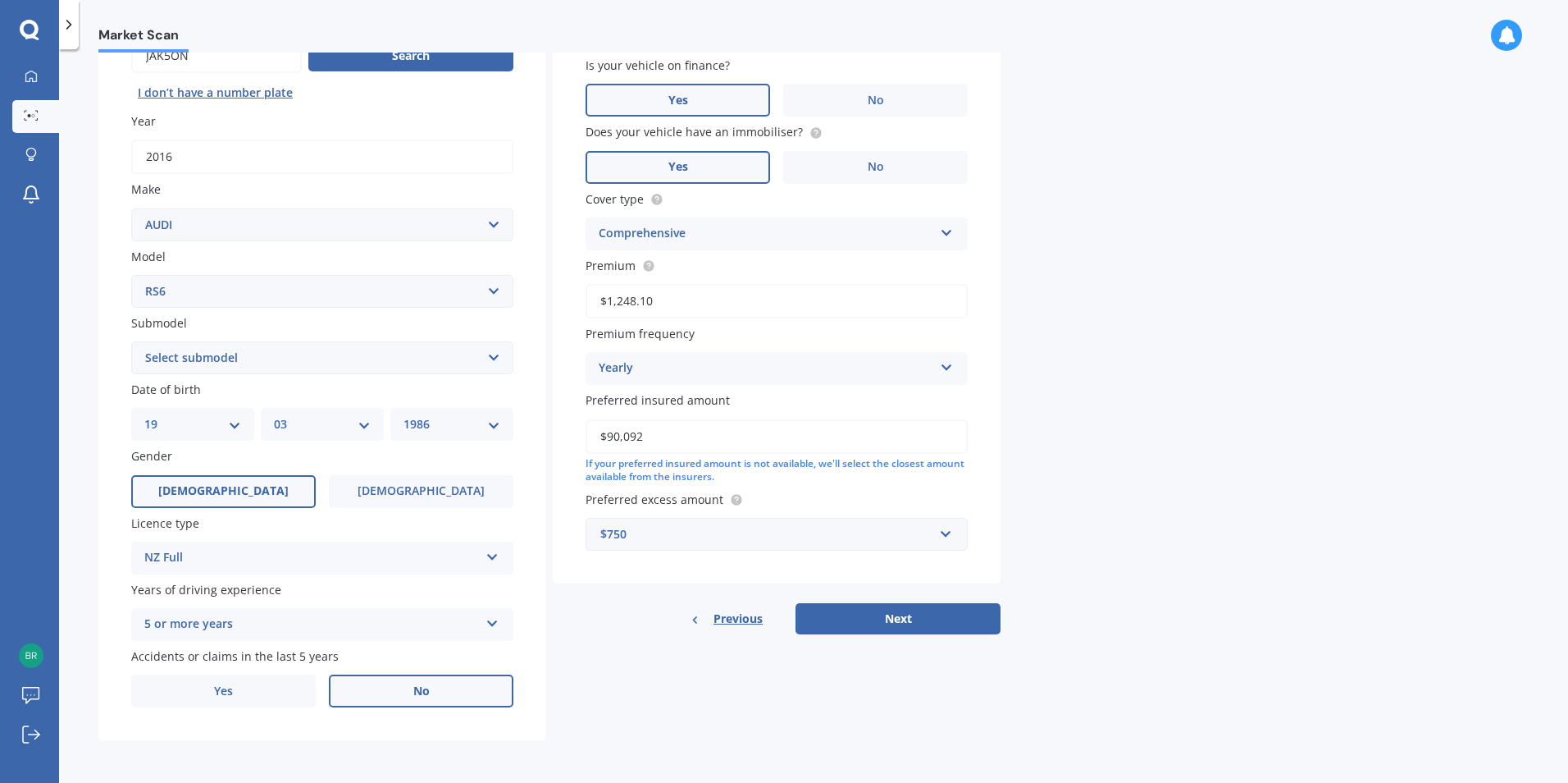
drag, startPoint x: 1095, startPoint y: 542, endPoint x: 1094, endPoint y: 553, distance: 11.0
click at [1096, 541] on div "Market Scan Vehicle Market Scan 70 % We just need a few more details to provide…" at bounding box center [814, 419] width 1509 height 733
click at [949, 621] on button "Next" at bounding box center [897, 619] width 205 height 31
click at [378, 364] on select "Select submodel (All)" at bounding box center [322, 357] width 382 height 33
select select "(ALL)"
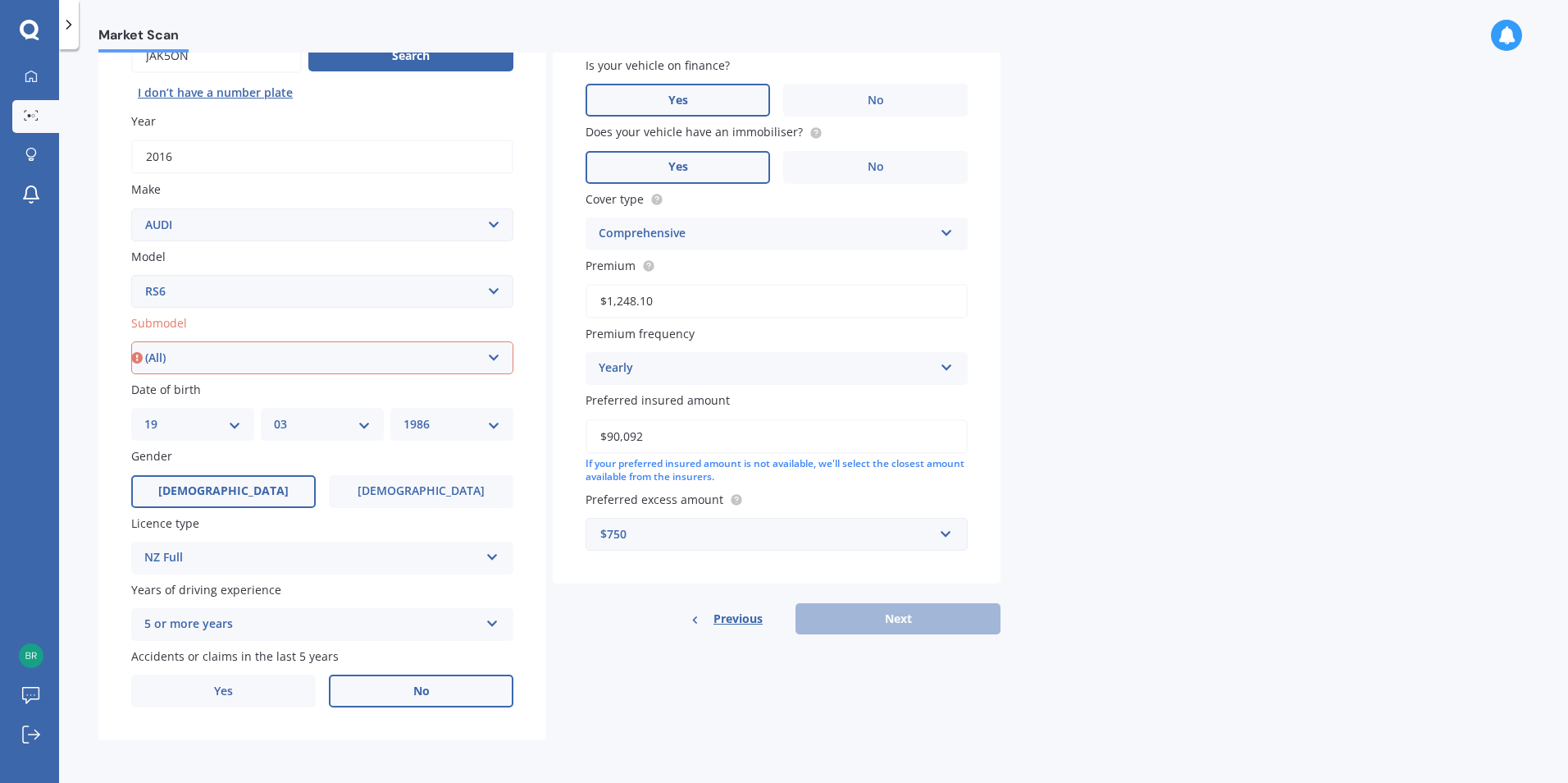
click at [131, 341] on select "Select submodel (All)" at bounding box center [322, 357] width 382 height 33
click at [1202, 473] on div "Market Scan Vehicle Market Scan 70 % We just need a few more details to provide…" at bounding box center [814, 419] width 1509 height 733
click at [939, 622] on button "Next" at bounding box center [897, 619] width 205 height 31
select select "19"
select select "03"
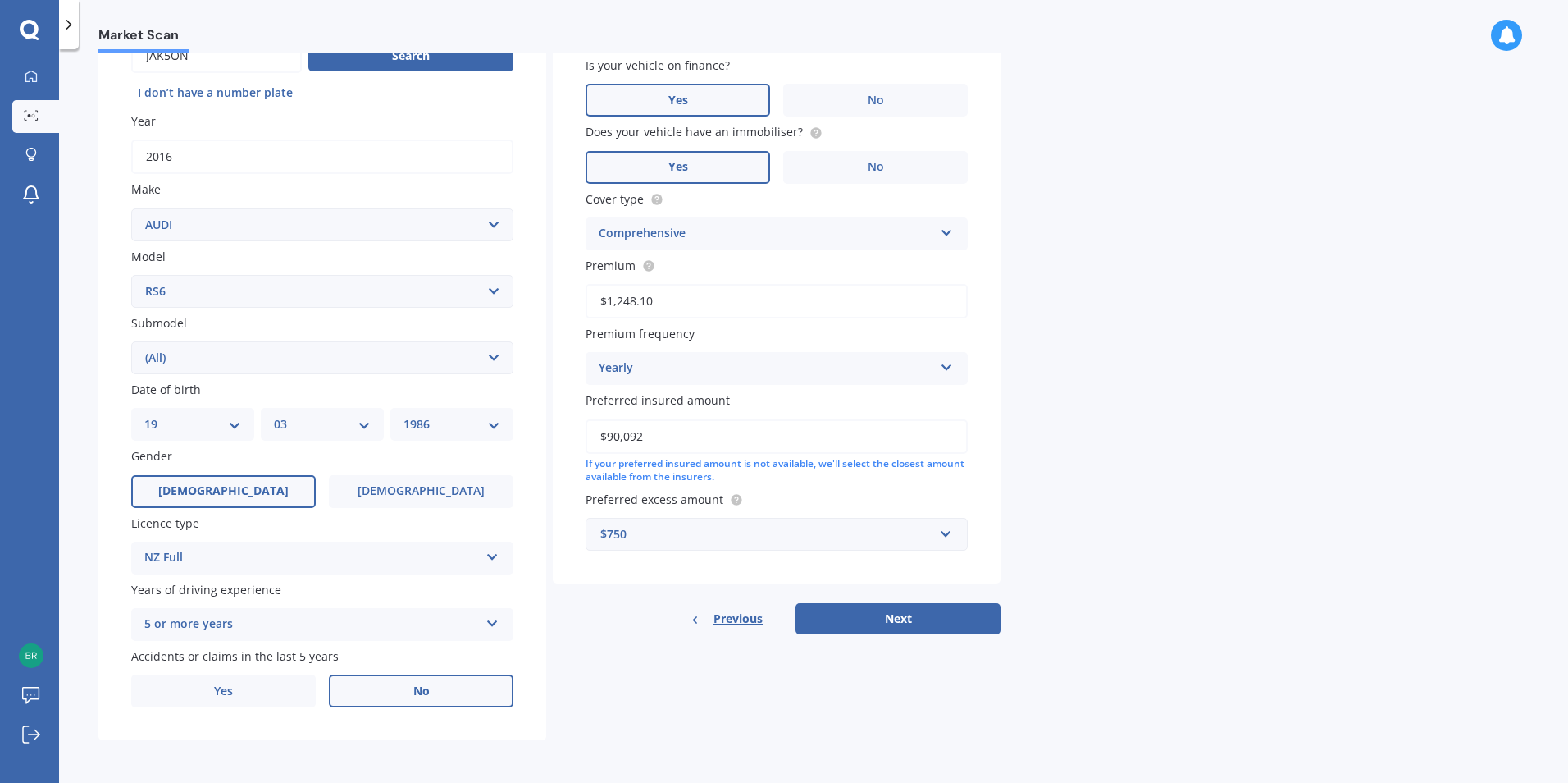
select select "1986"
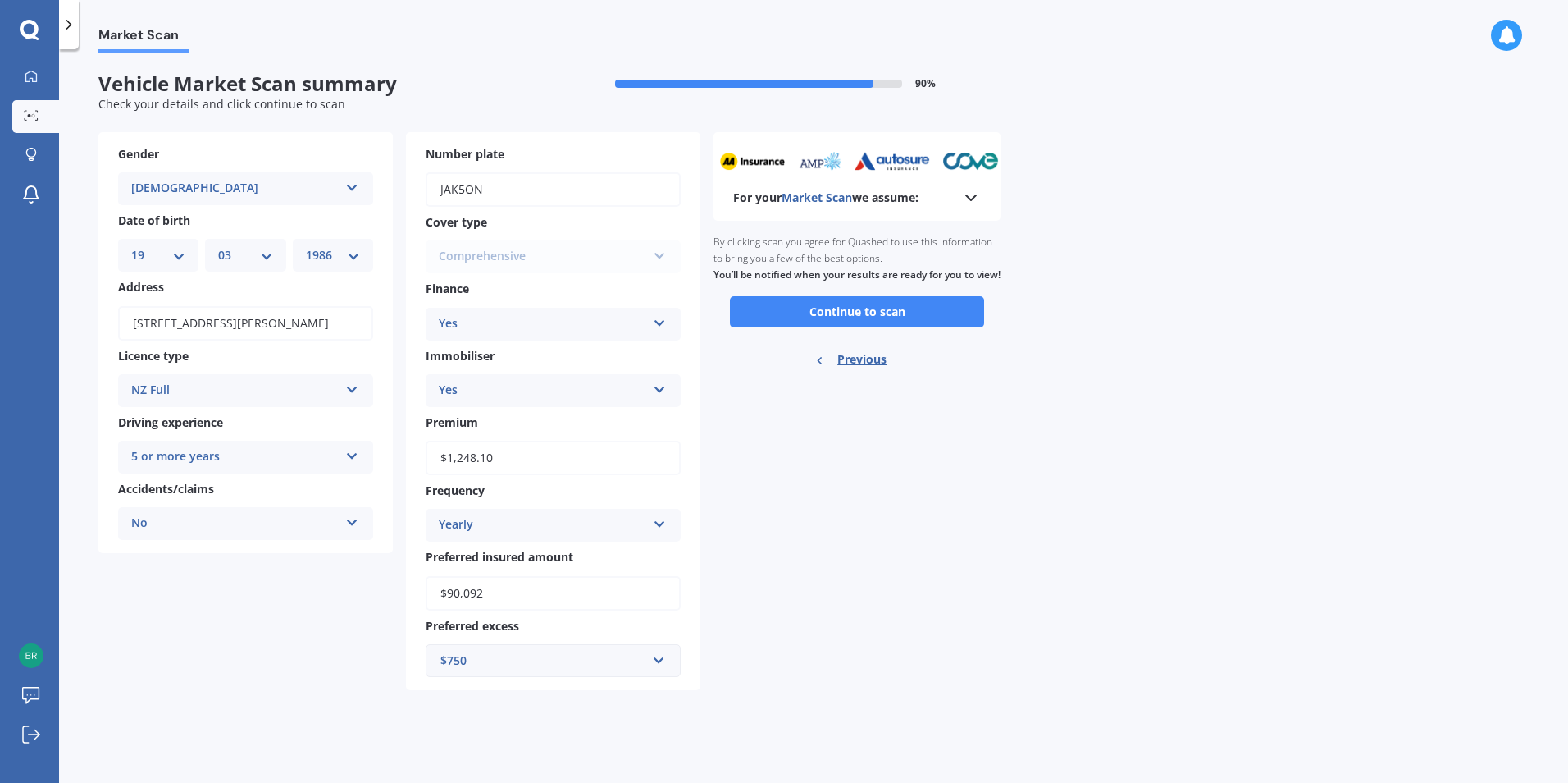
scroll to position [0, 0]
click at [880, 489] on div "For your Market Scan we assume: Ready to go By clicking scan you agree for Quas…" at bounding box center [856, 410] width 287 height 558
click at [900, 327] on button "Continue to scan" at bounding box center [856, 312] width 254 height 31
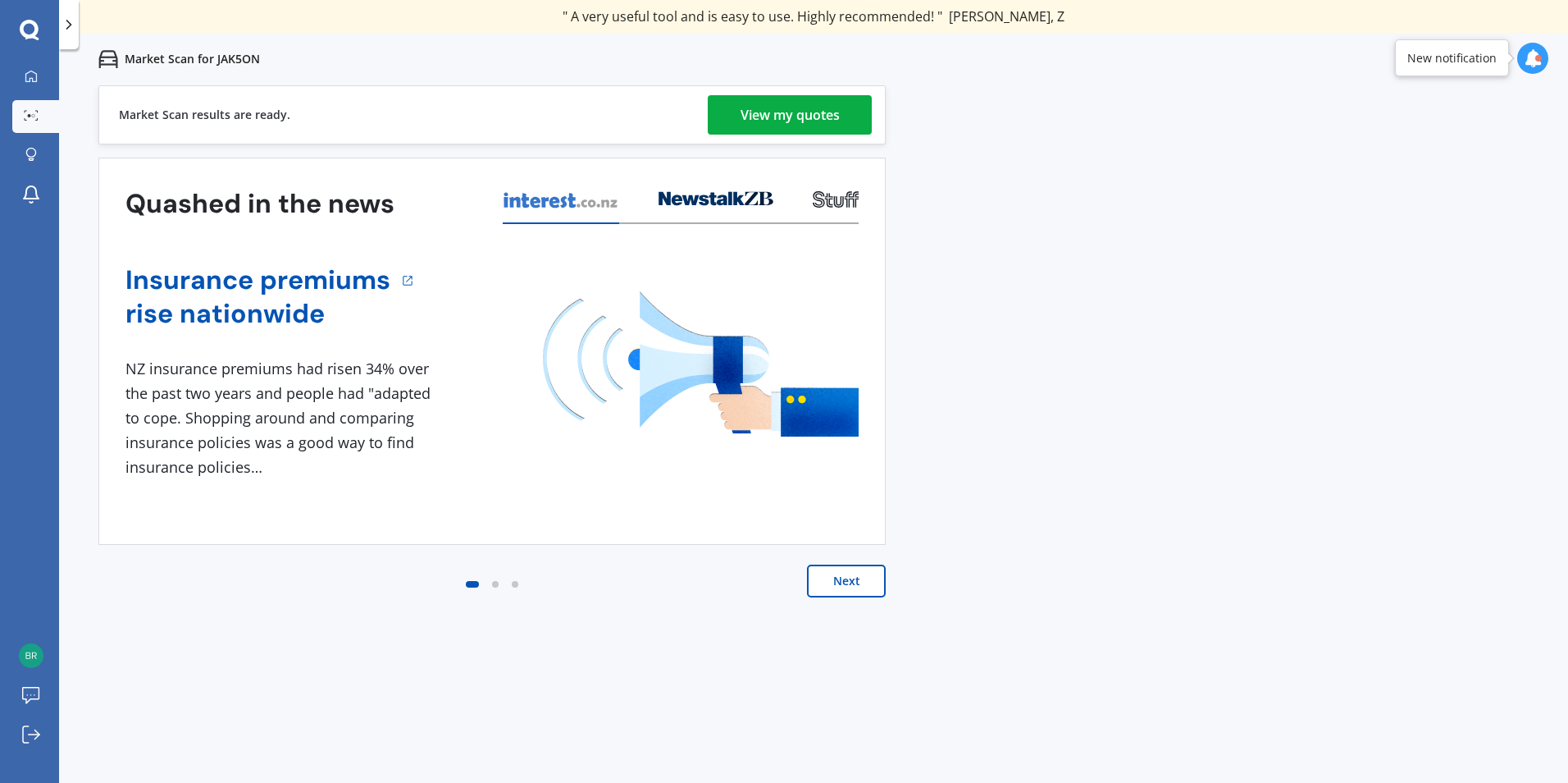
click at [820, 107] on div "View my quotes" at bounding box center [790, 115] width 99 height 39
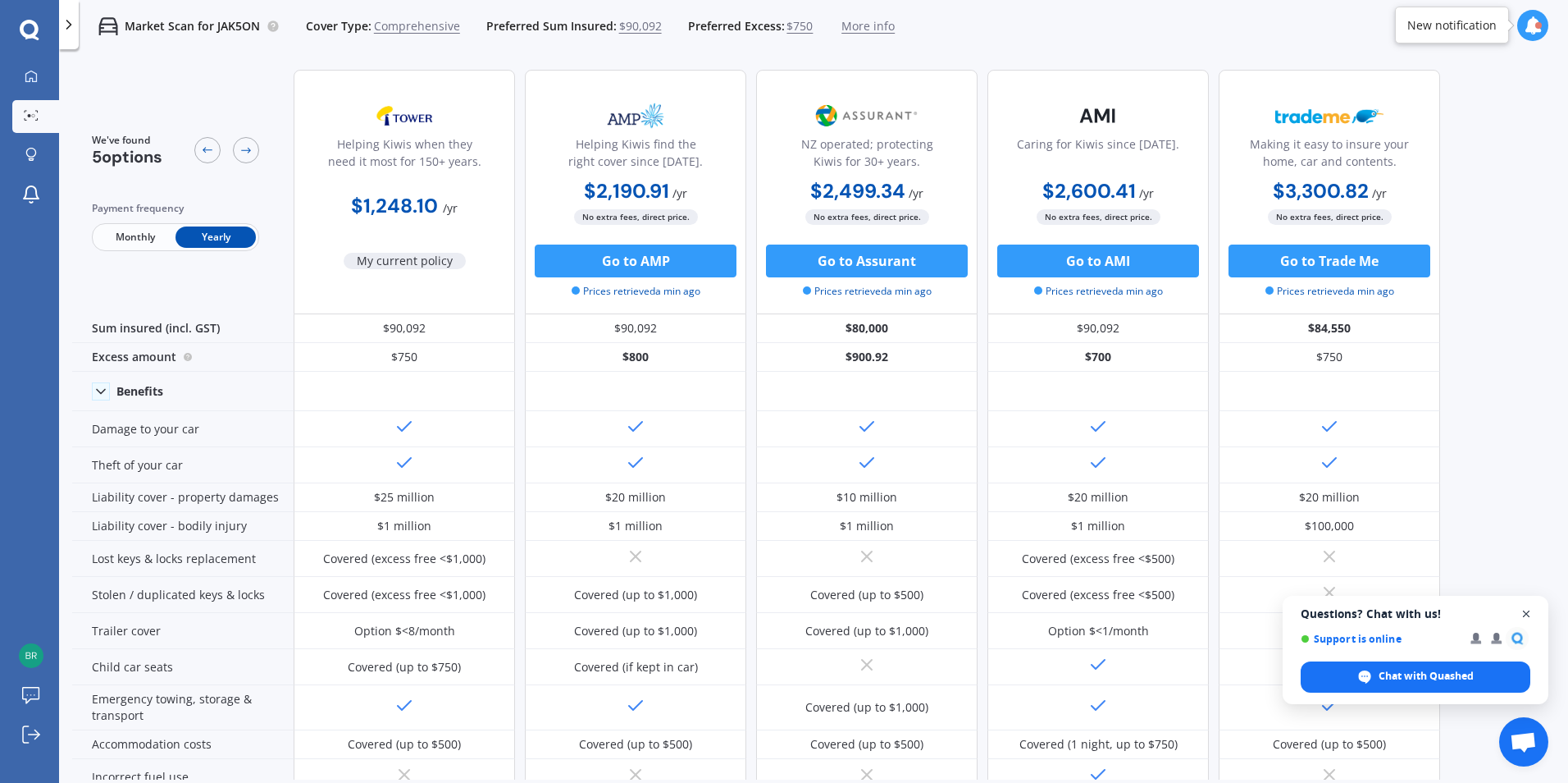
click at [1531, 611] on span "Open chat" at bounding box center [1527, 614] width 21 height 21
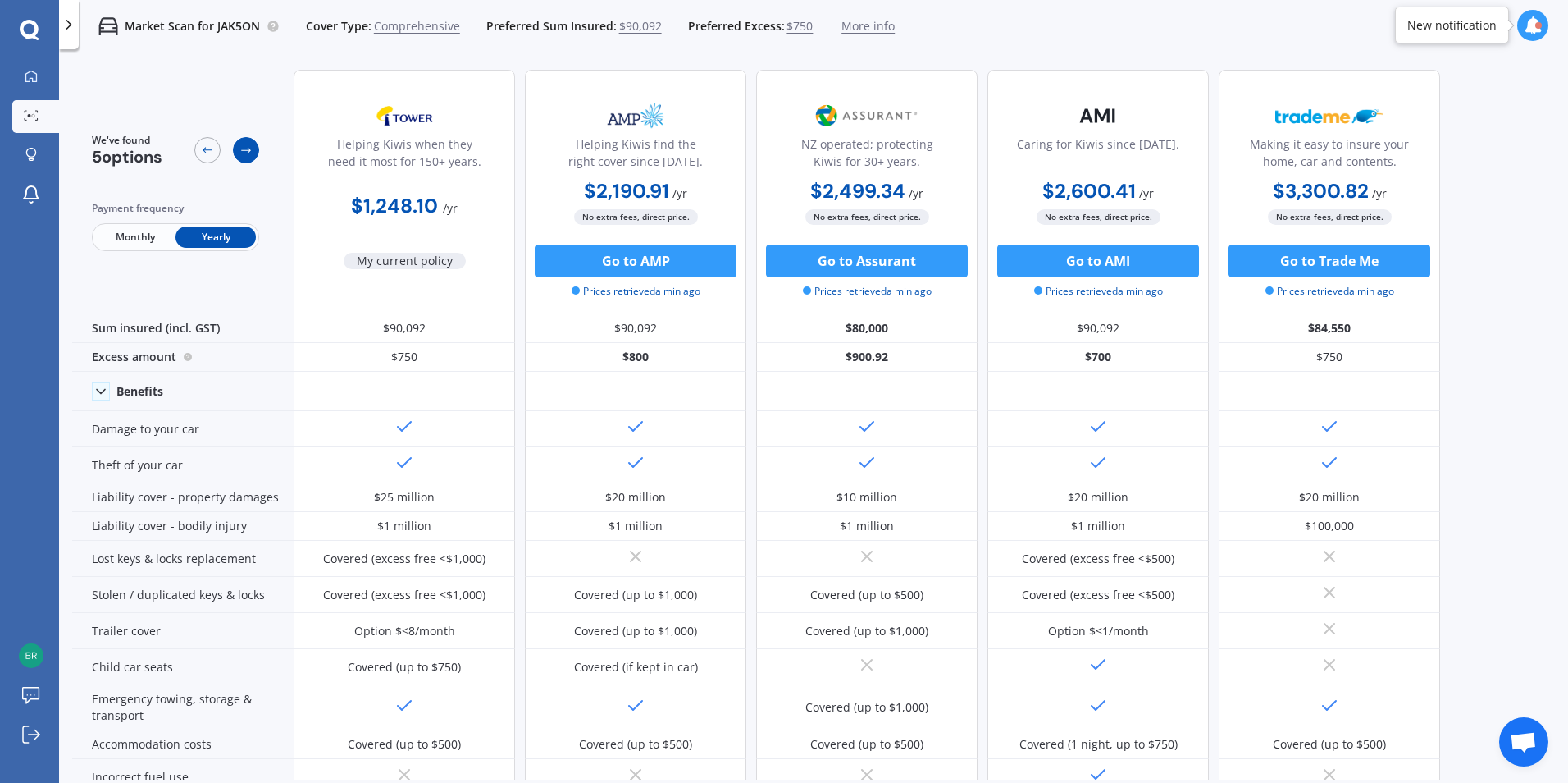
click at [247, 146] on icon at bounding box center [246, 150] width 13 height 13
click at [244, 148] on icon at bounding box center [246, 150] width 13 height 13
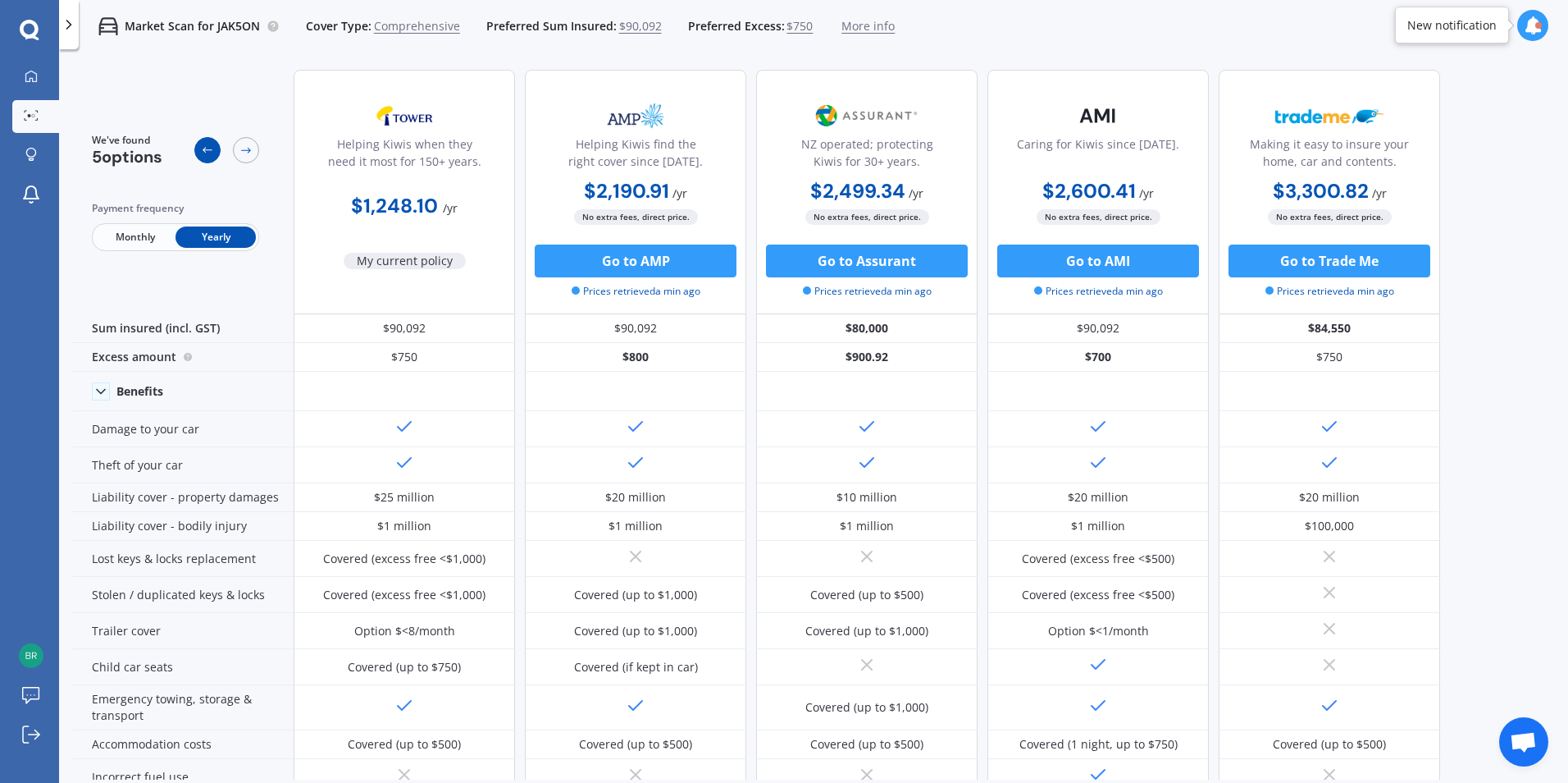
drag, startPoint x: 244, startPoint y: 148, endPoint x: 216, endPoint y: 150, distance: 28.1
click at [216, 150] on div at bounding box center [207, 150] width 27 height 27
click at [213, 150] on icon at bounding box center [207, 150] width 13 height 13
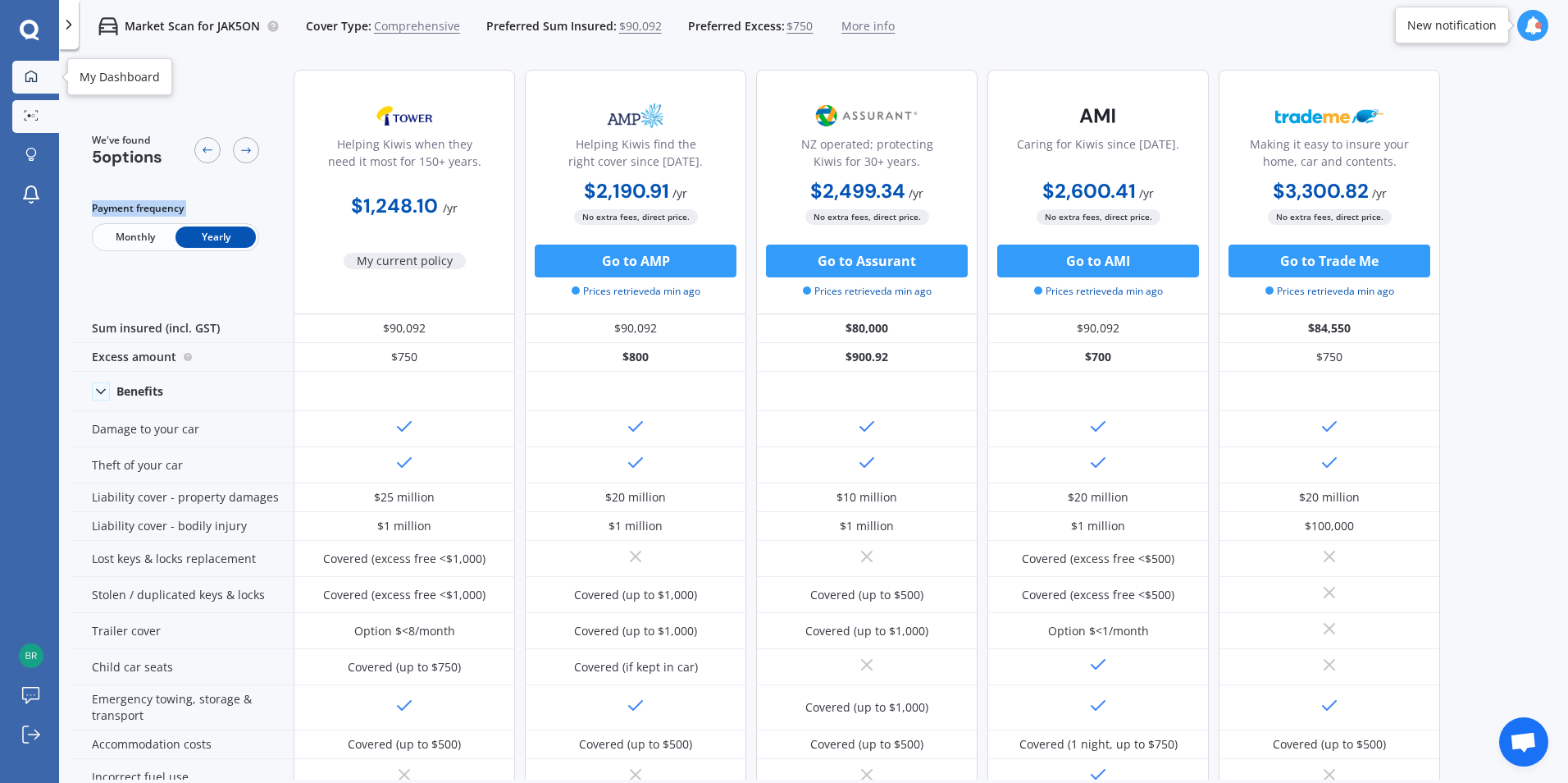
click at [35, 69] on icon at bounding box center [31, 75] width 13 height 13
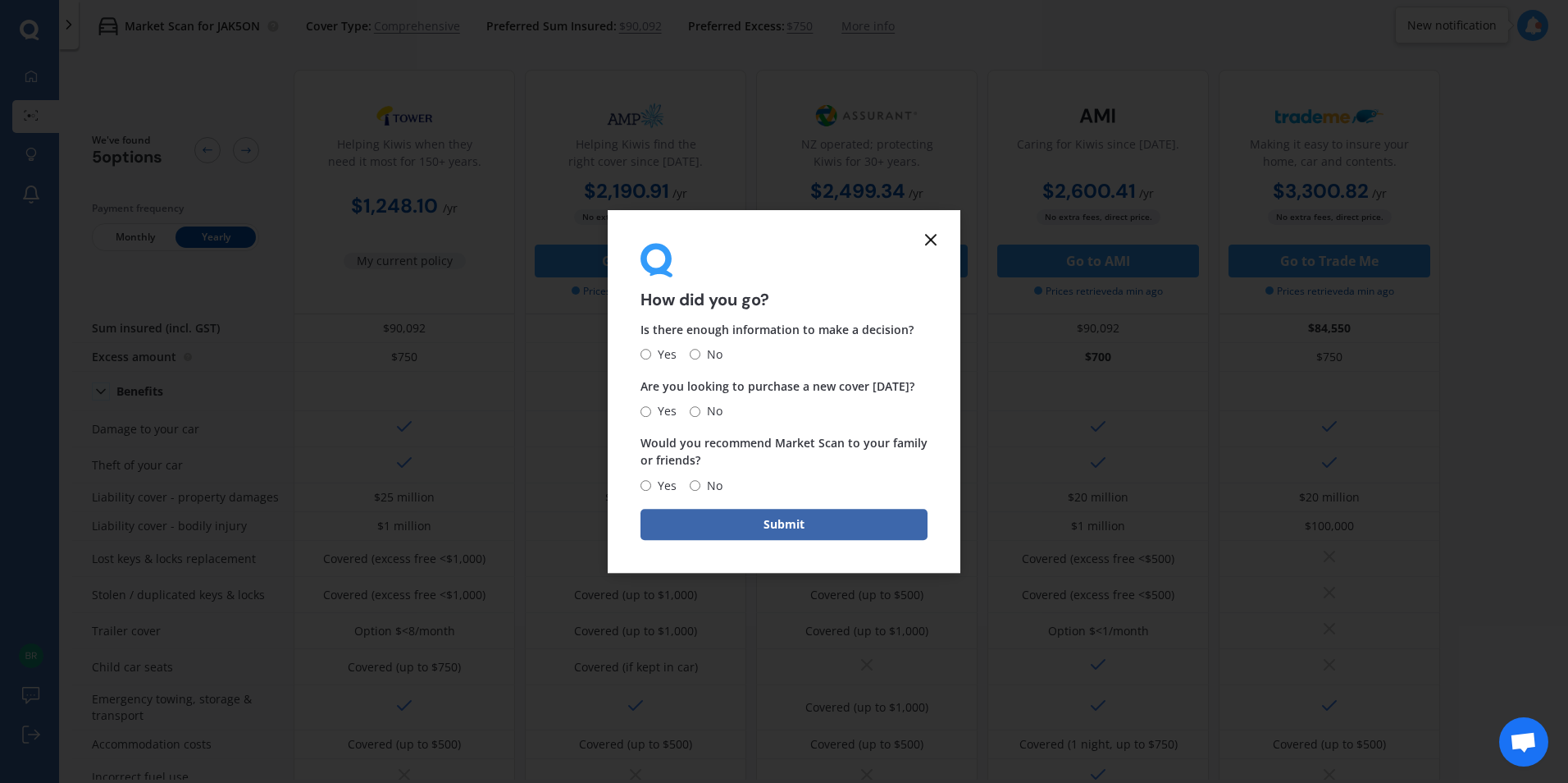
click at [704, 358] on span "No" at bounding box center [712, 354] width 22 height 20
click at [701, 358] on input "No" at bounding box center [695, 355] width 10 height 10
radio input "true"
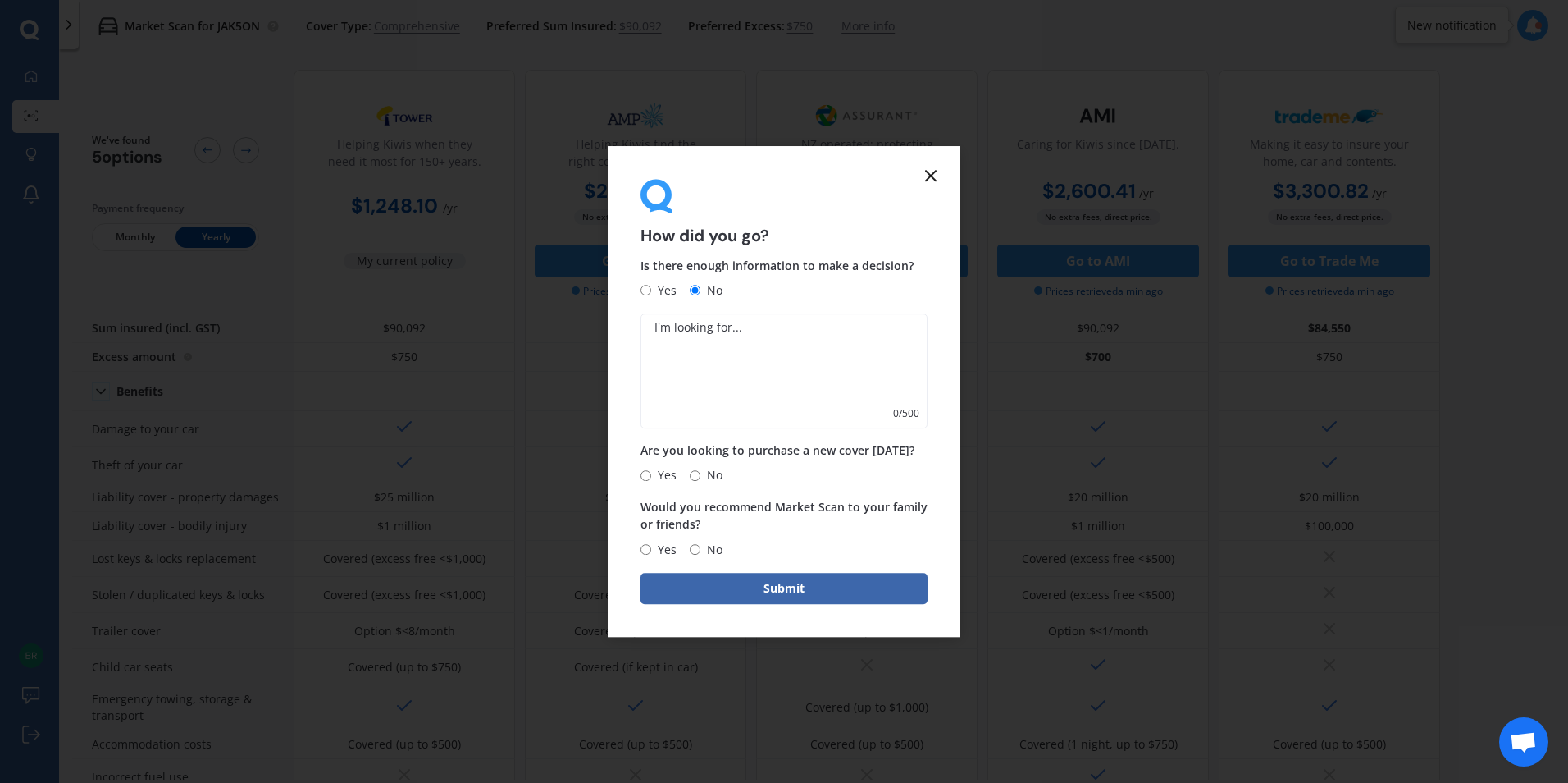
click at [799, 361] on textarea at bounding box center [784, 371] width 287 height 115
type textarea "it didnt find the cheapest"
click at [653, 476] on span "Yes" at bounding box center [664, 475] width 26 height 20
click at [651, 476] on input "Yes" at bounding box center [646, 475] width 10 height 10
radio input "true"
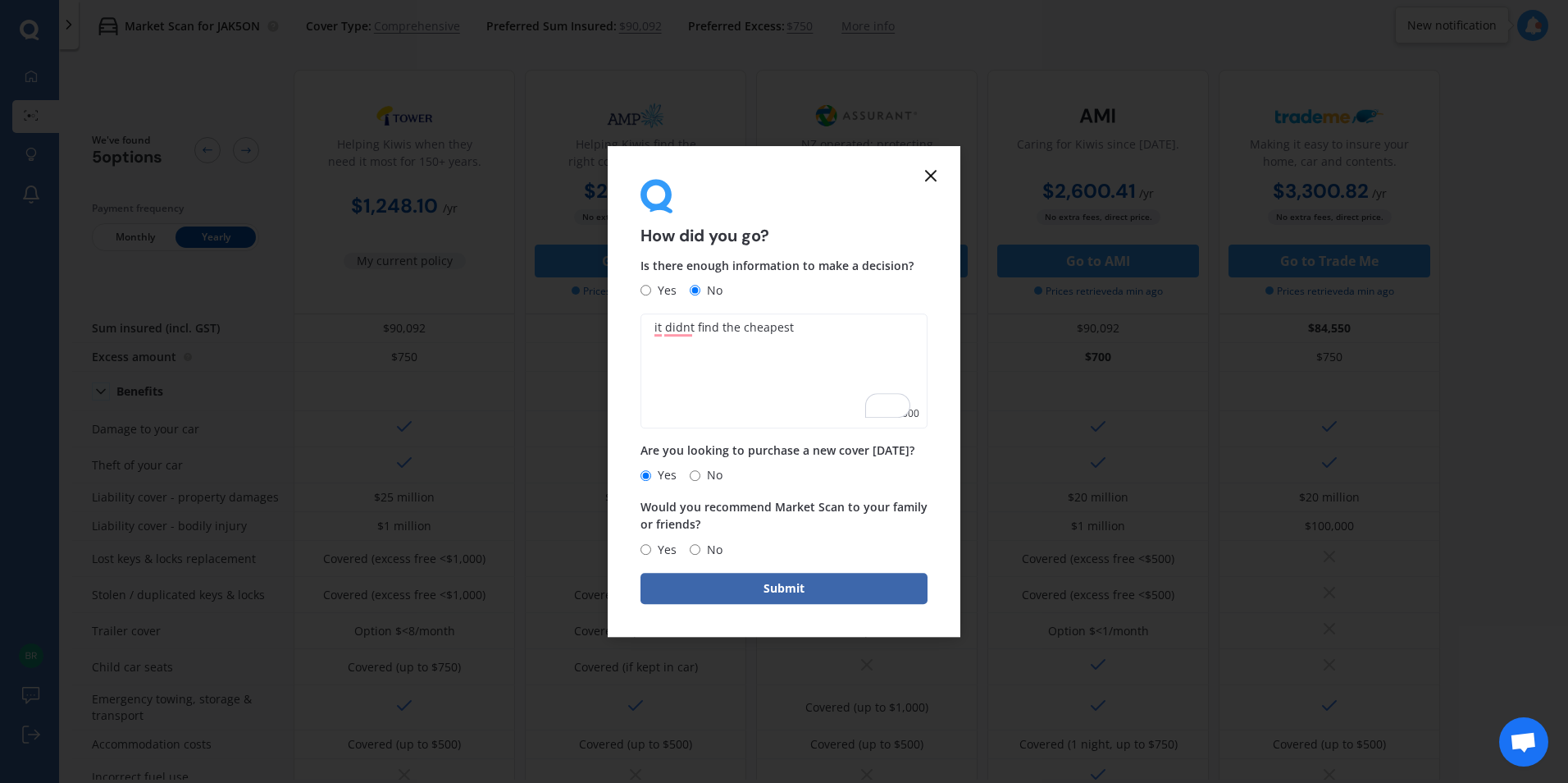
click at [706, 550] on span "No" at bounding box center [712, 549] width 22 height 20
click at [701, 550] on input "No" at bounding box center [695, 549] width 10 height 10
radio input "true"
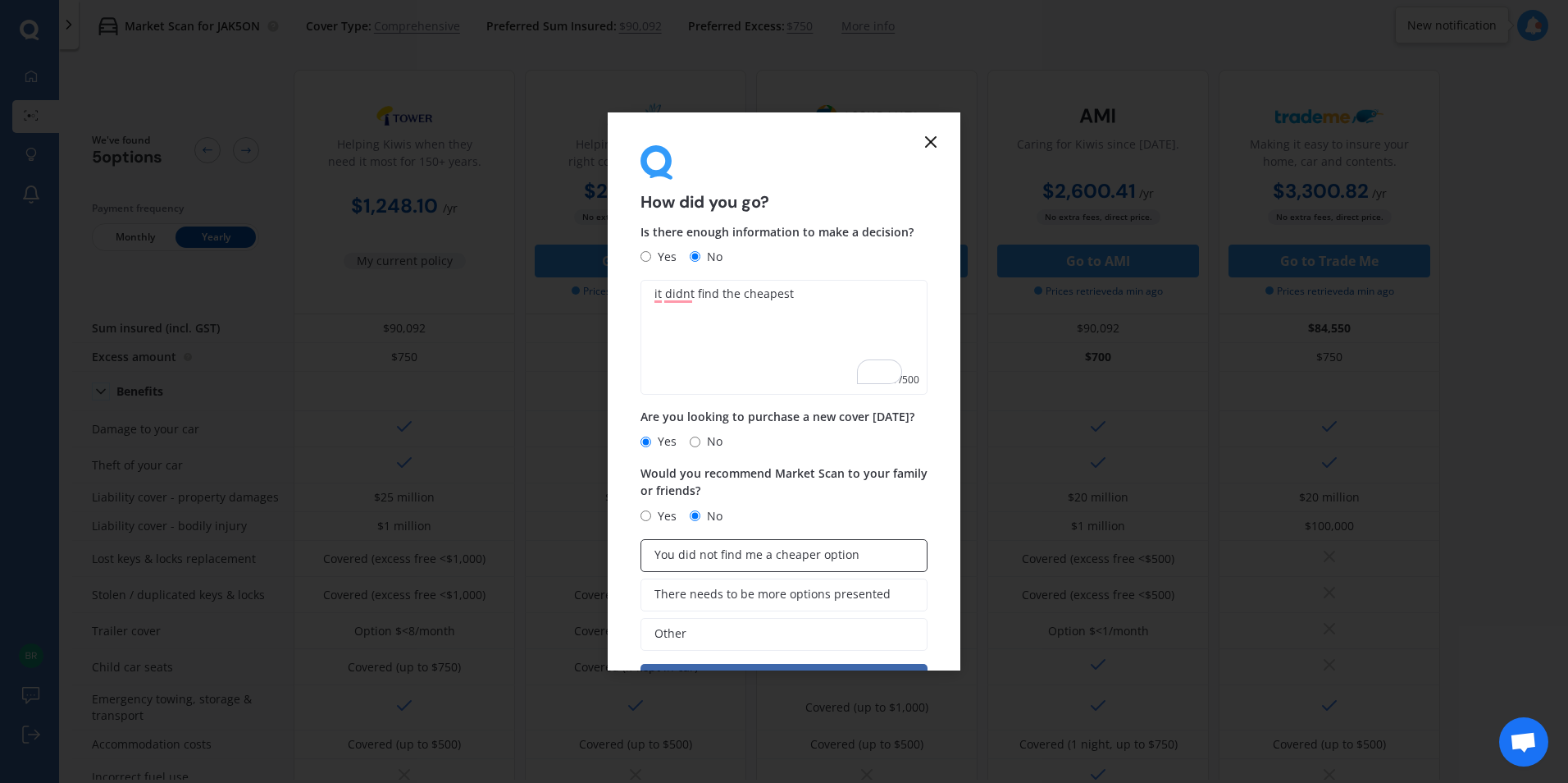
scroll to position [57, 0]
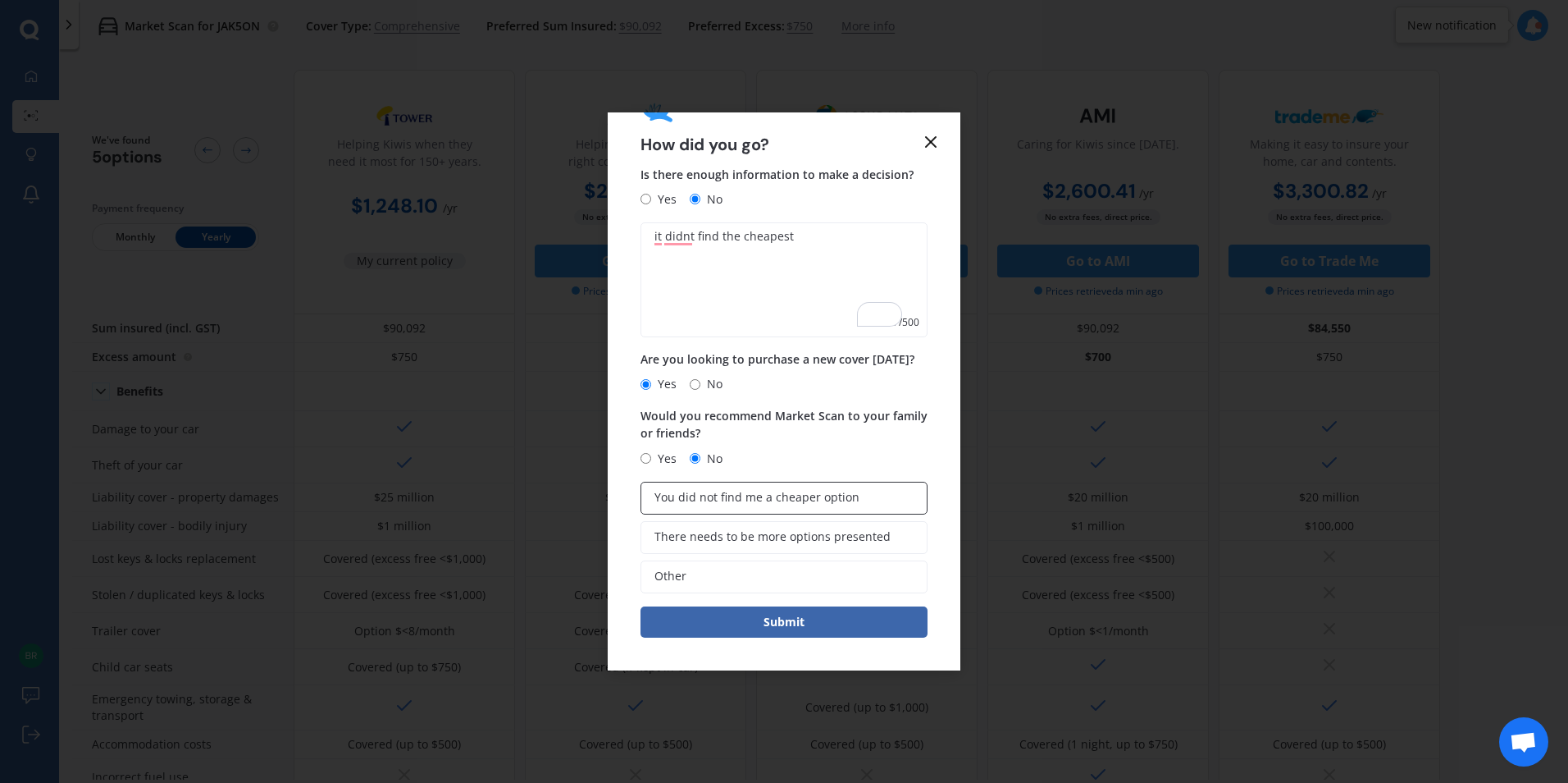
click at [790, 507] on label "You did not find me a cheaper option" at bounding box center [784, 498] width 287 height 33
click at [0, 0] on input "You did not find me a cheaper option" at bounding box center [0, 0] width 0 height 0
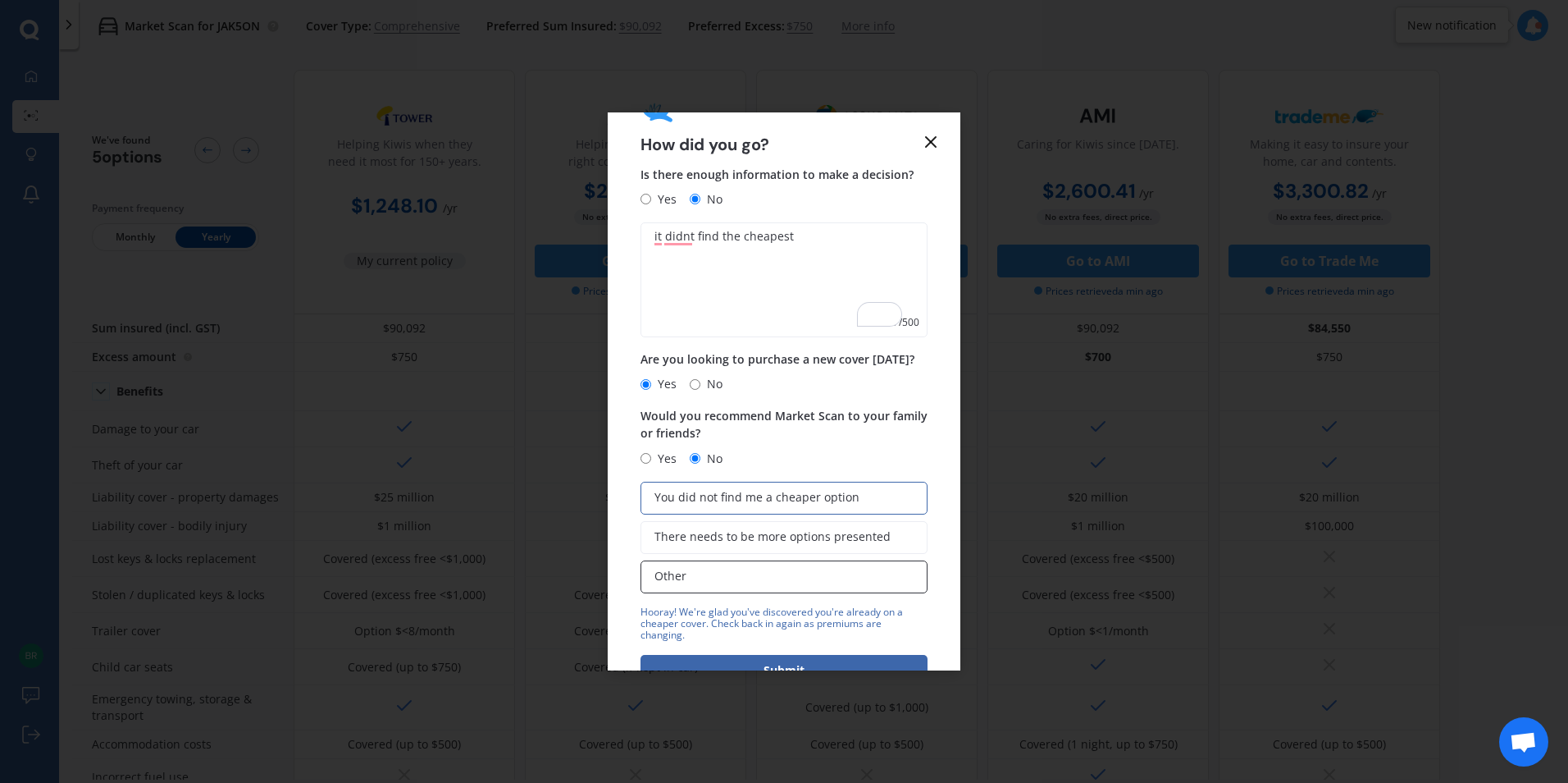
scroll to position [106, 0]
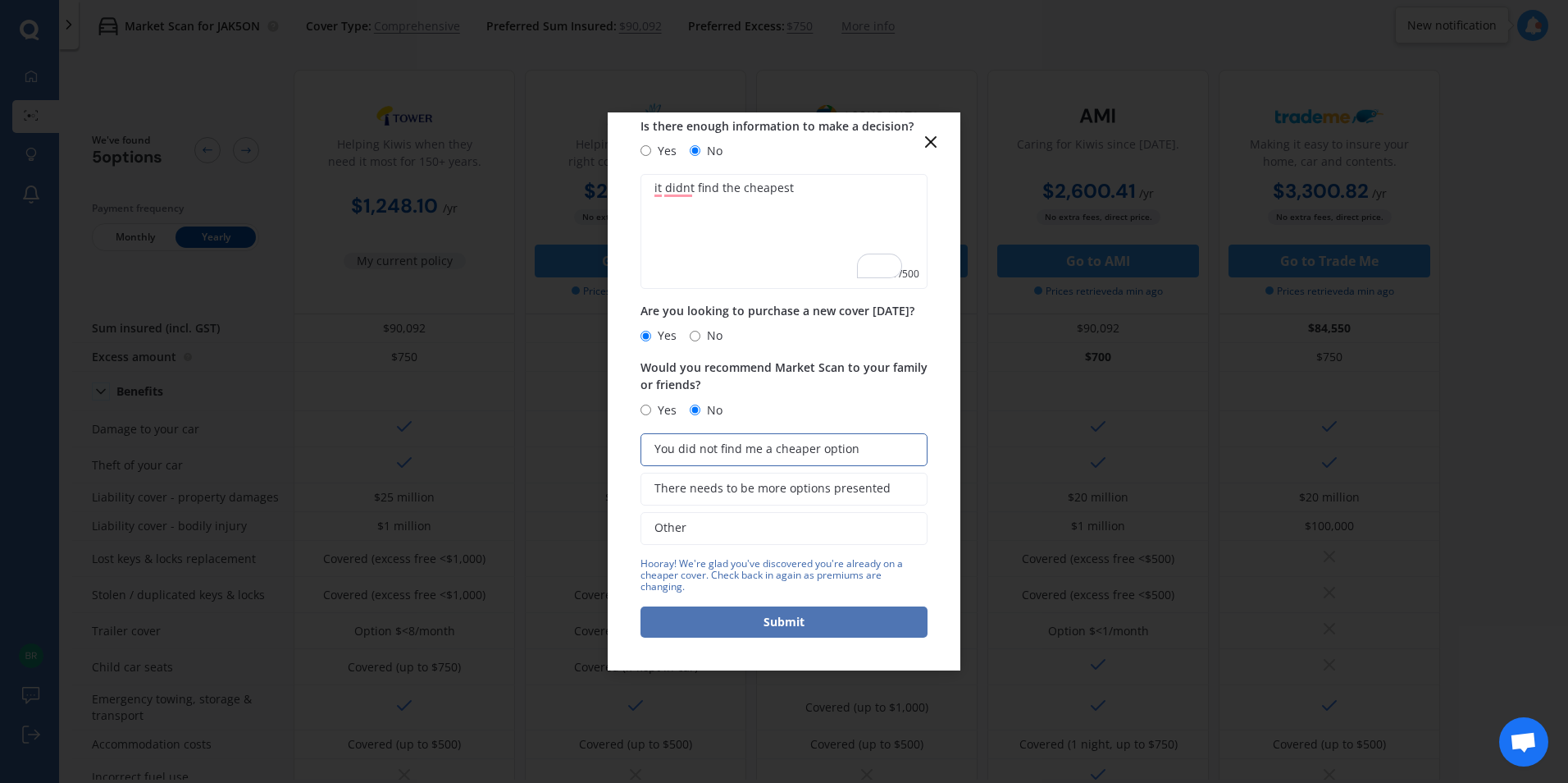
click at [777, 625] on button "Submit" at bounding box center [784, 622] width 287 height 31
